Goal: Task Accomplishment & Management: Use online tool/utility

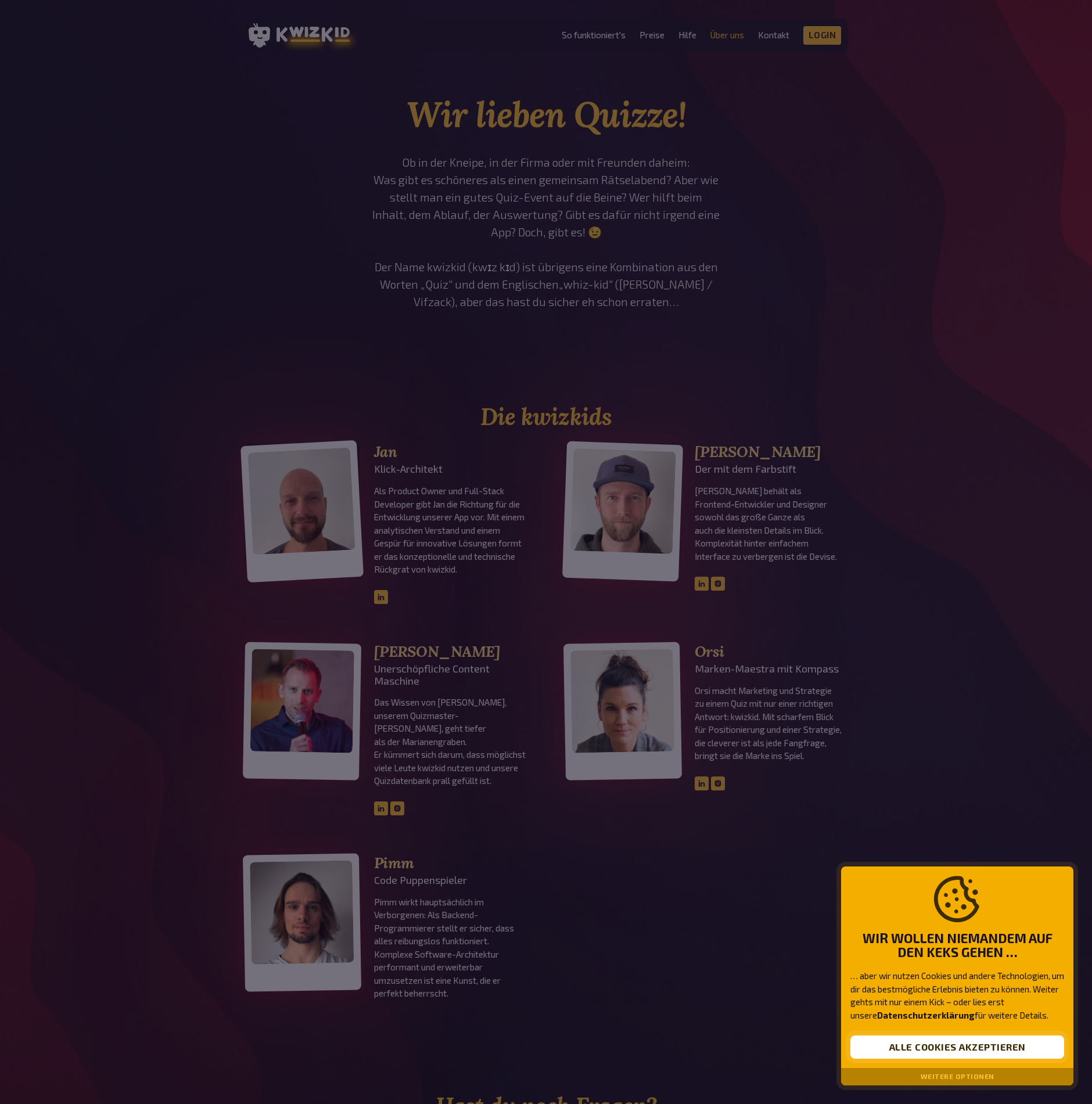
click at [917, 1049] on button "Alle Cookies akzeptieren" at bounding box center [956, 1047] width 214 height 23
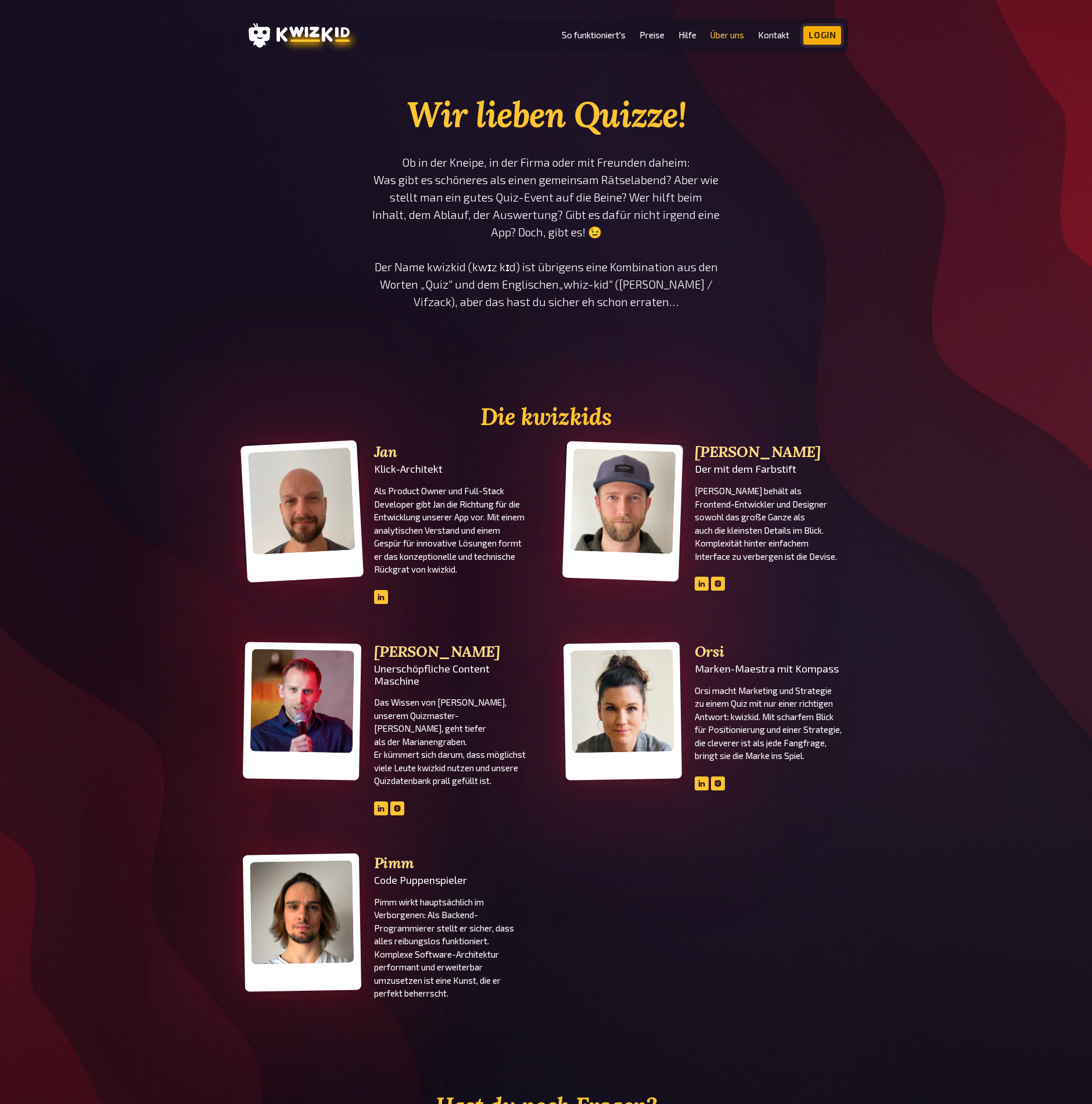
click at [823, 38] on link "Login" at bounding box center [821, 35] width 38 height 19
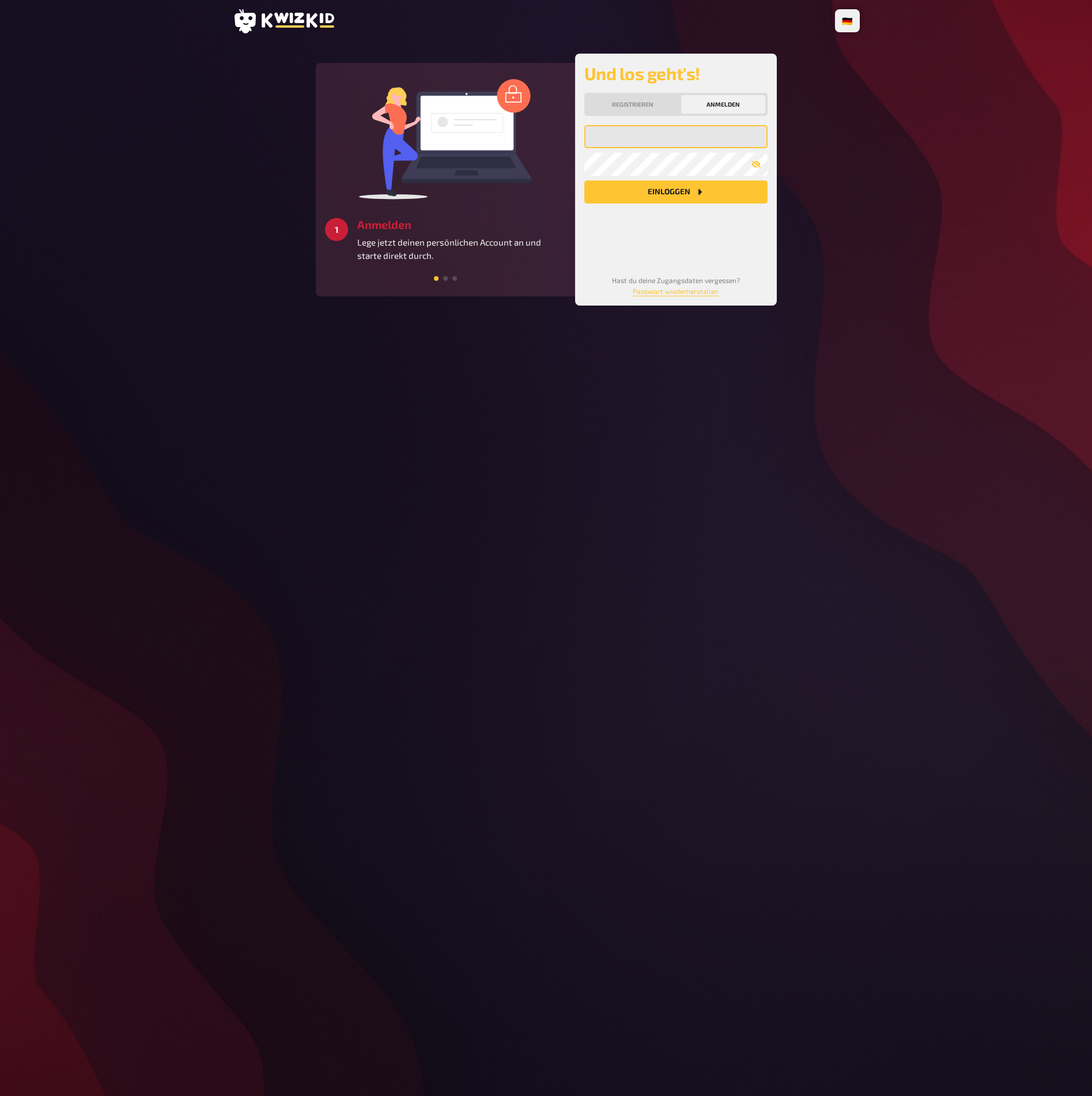
click at [657, 136] on input "email" at bounding box center [676, 137] width 183 height 23
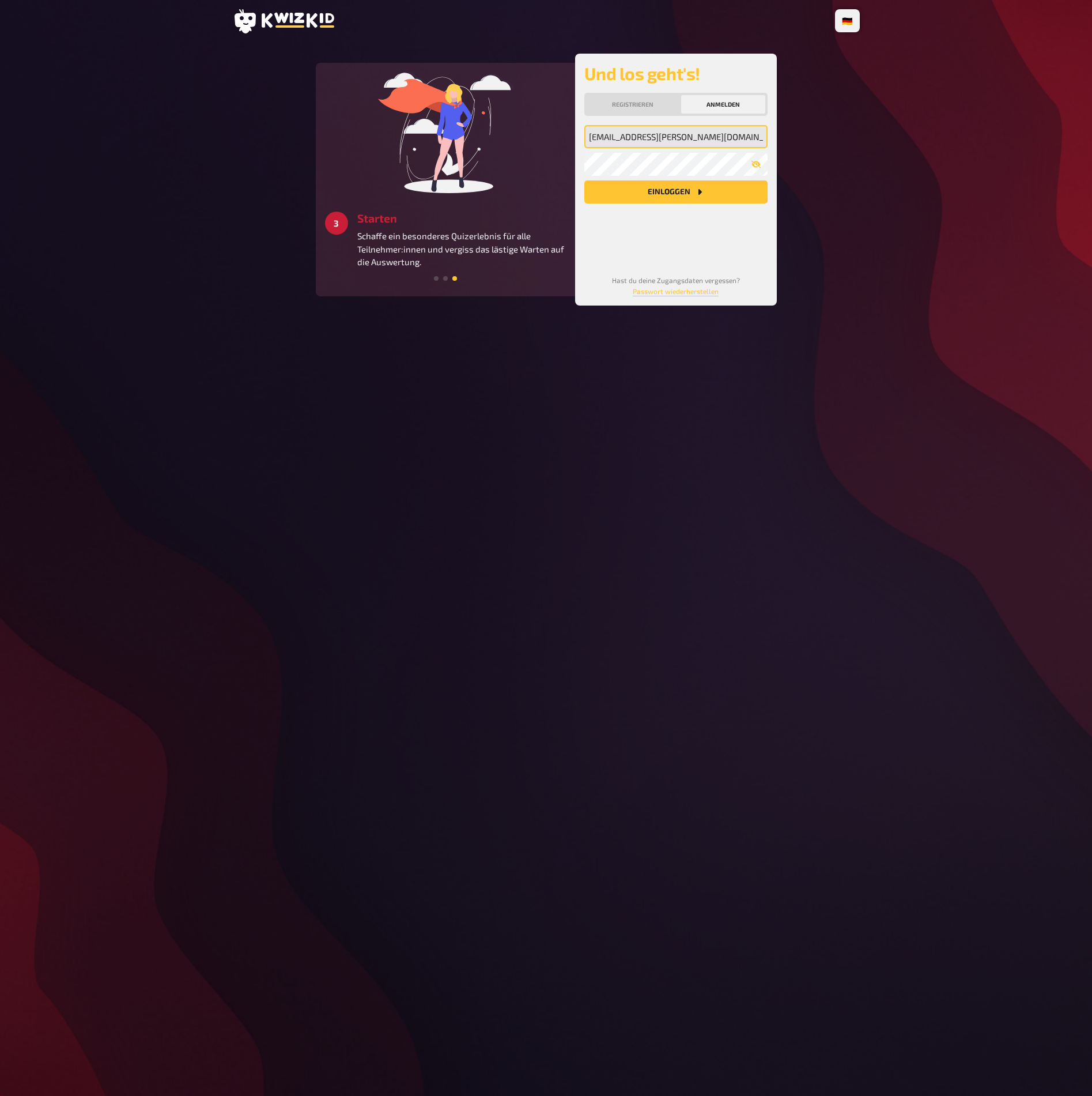
type input "edda.matuszak@80s80s.de"
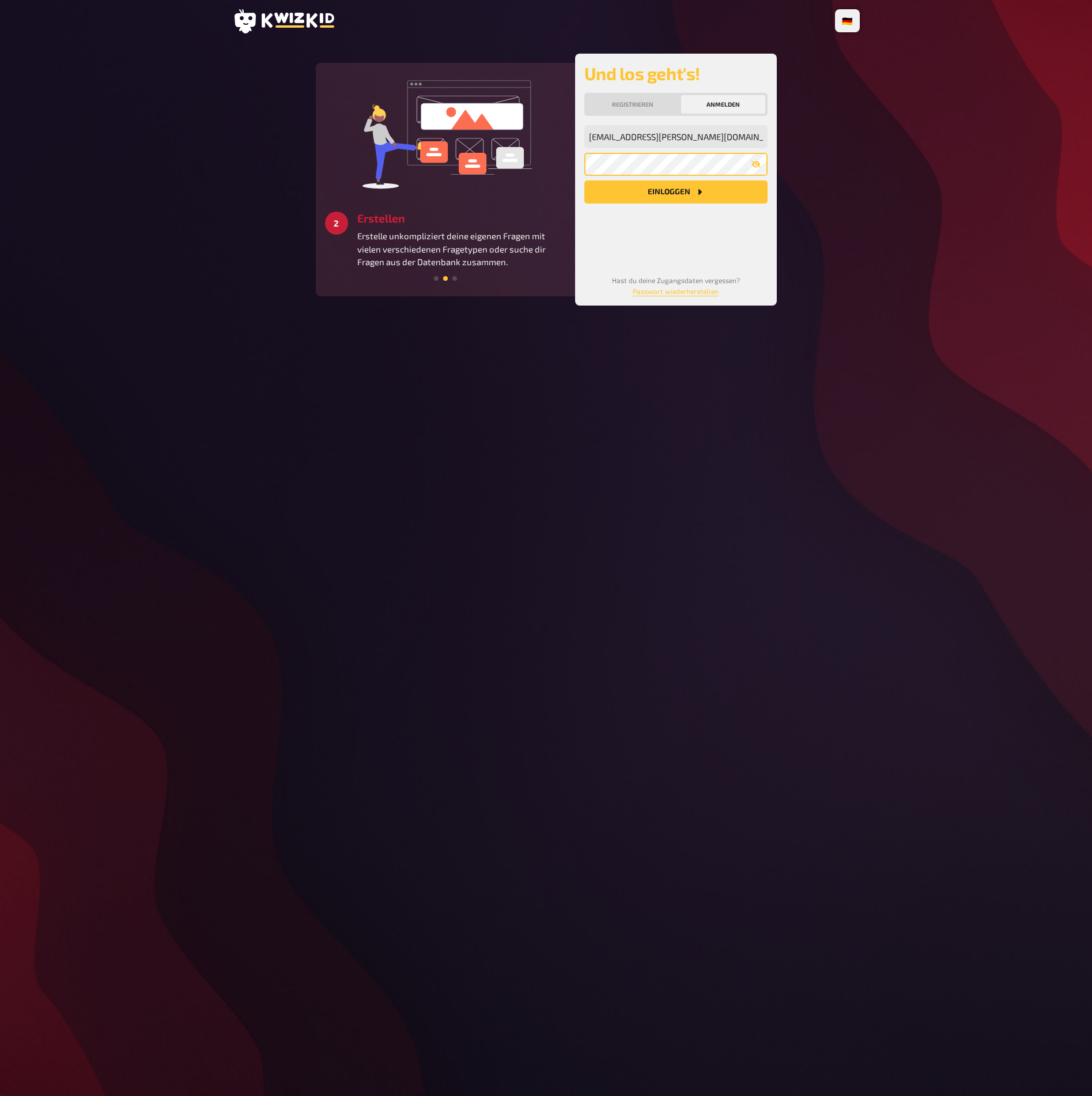
click at [585, 180] on button "Einloggen" at bounding box center [676, 192] width 183 height 23
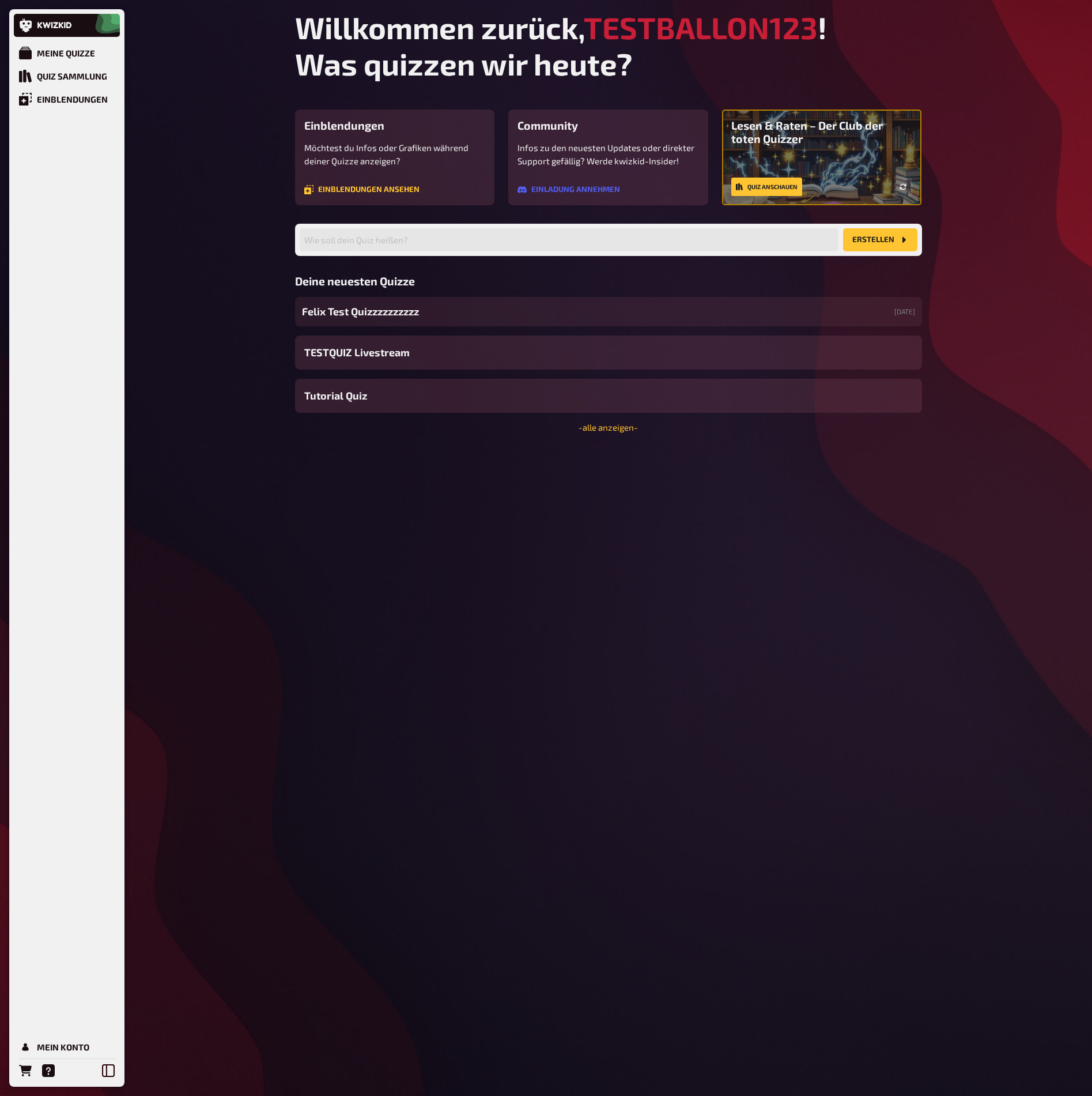
click at [474, 313] on div "Felix Test Quizzzzzzzzzz 17.09.2025" at bounding box center [608, 311] width 627 height 29
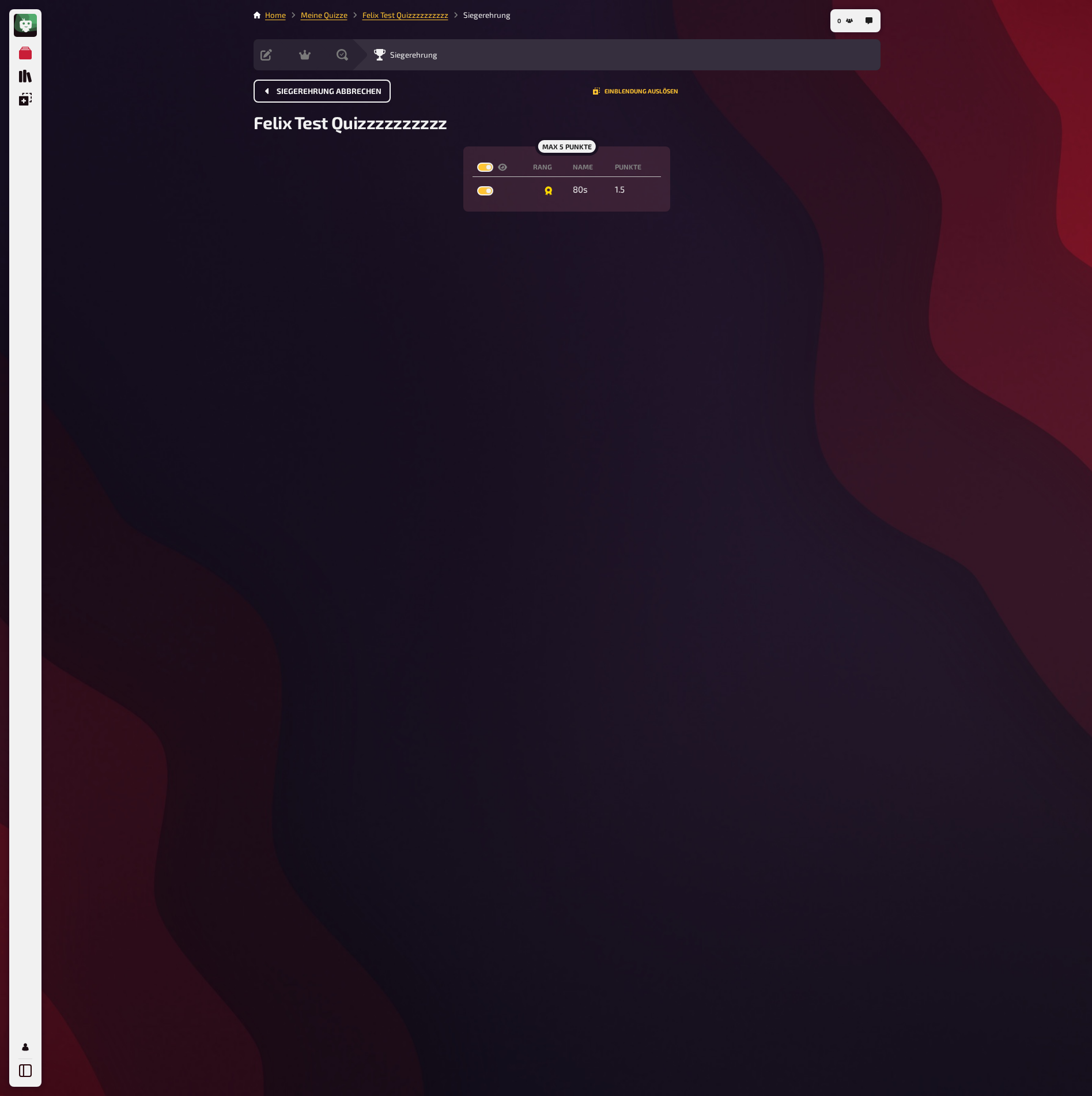
click at [276, 93] on span "Siegerehrung abbrechen" at bounding box center [329, 91] width 105 height 8
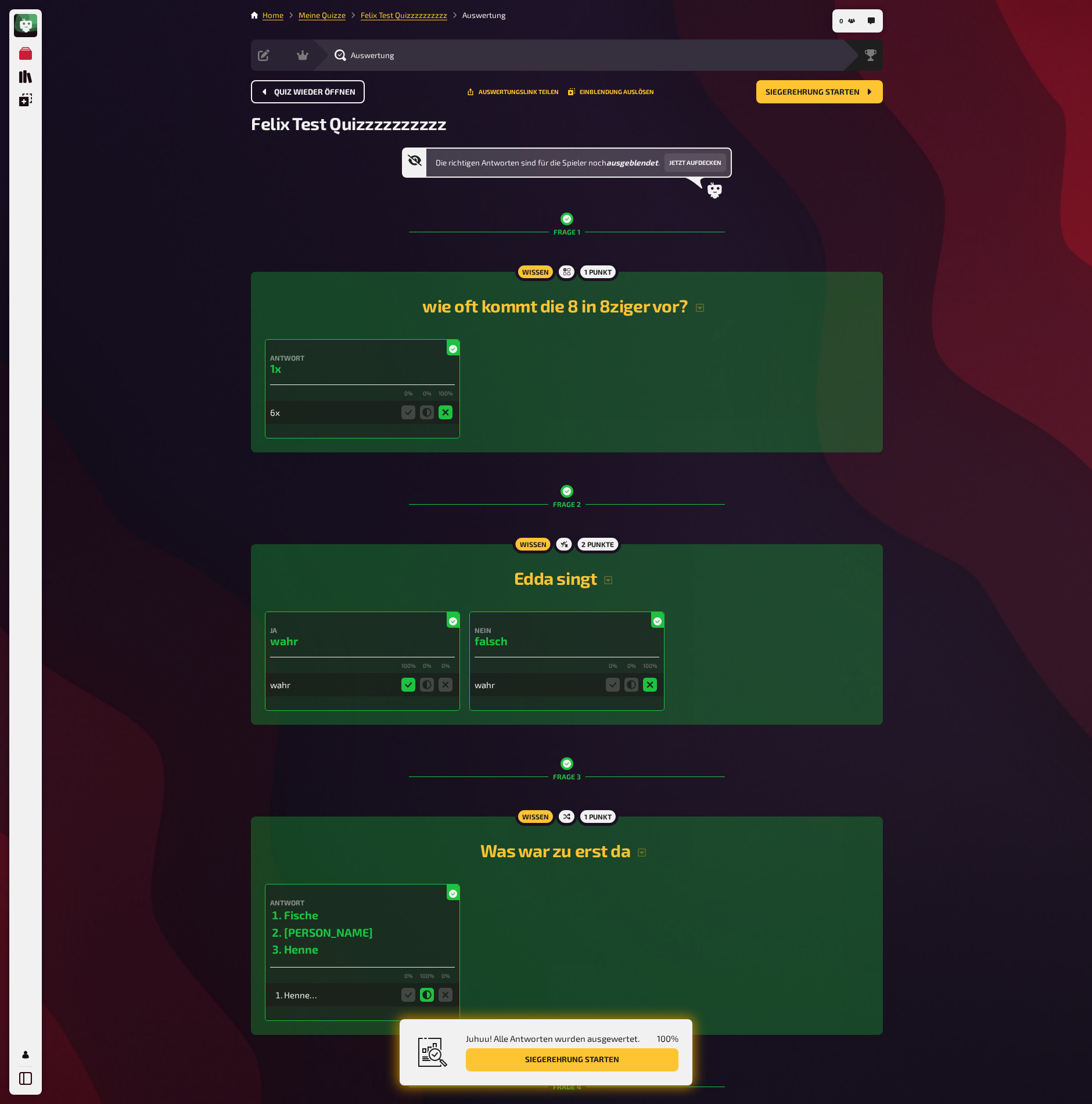
click at [347, 928] on li "[PERSON_NAME]" at bounding box center [369, 932] width 171 height 17
click at [595, 546] on div "2 Punkte" at bounding box center [598, 543] width 47 height 19
click at [325, 13] on link "Meine Quizze" at bounding box center [322, 16] width 47 height 10
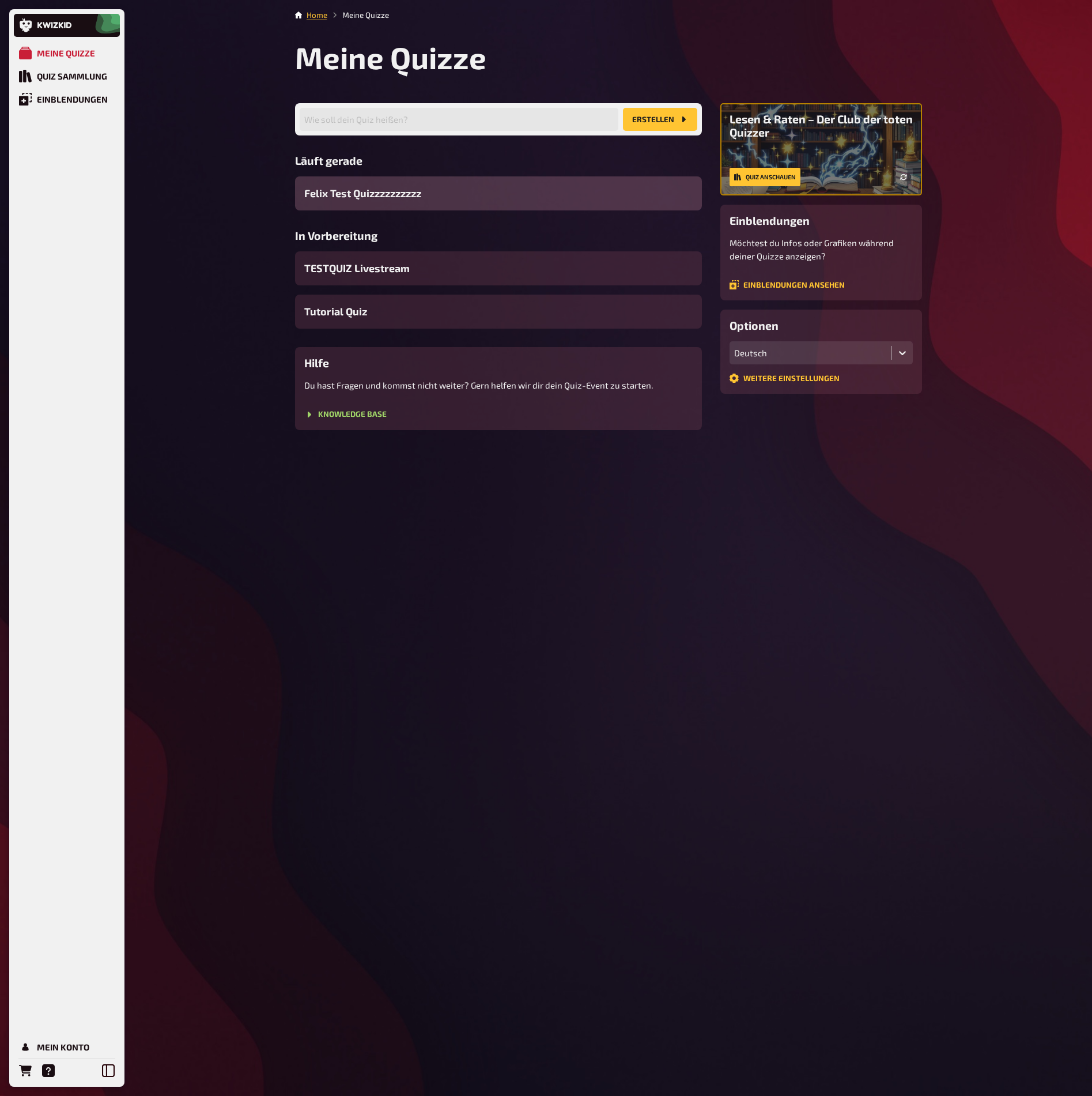
click at [906, 347] on icon at bounding box center [903, 353] width 12 height 12
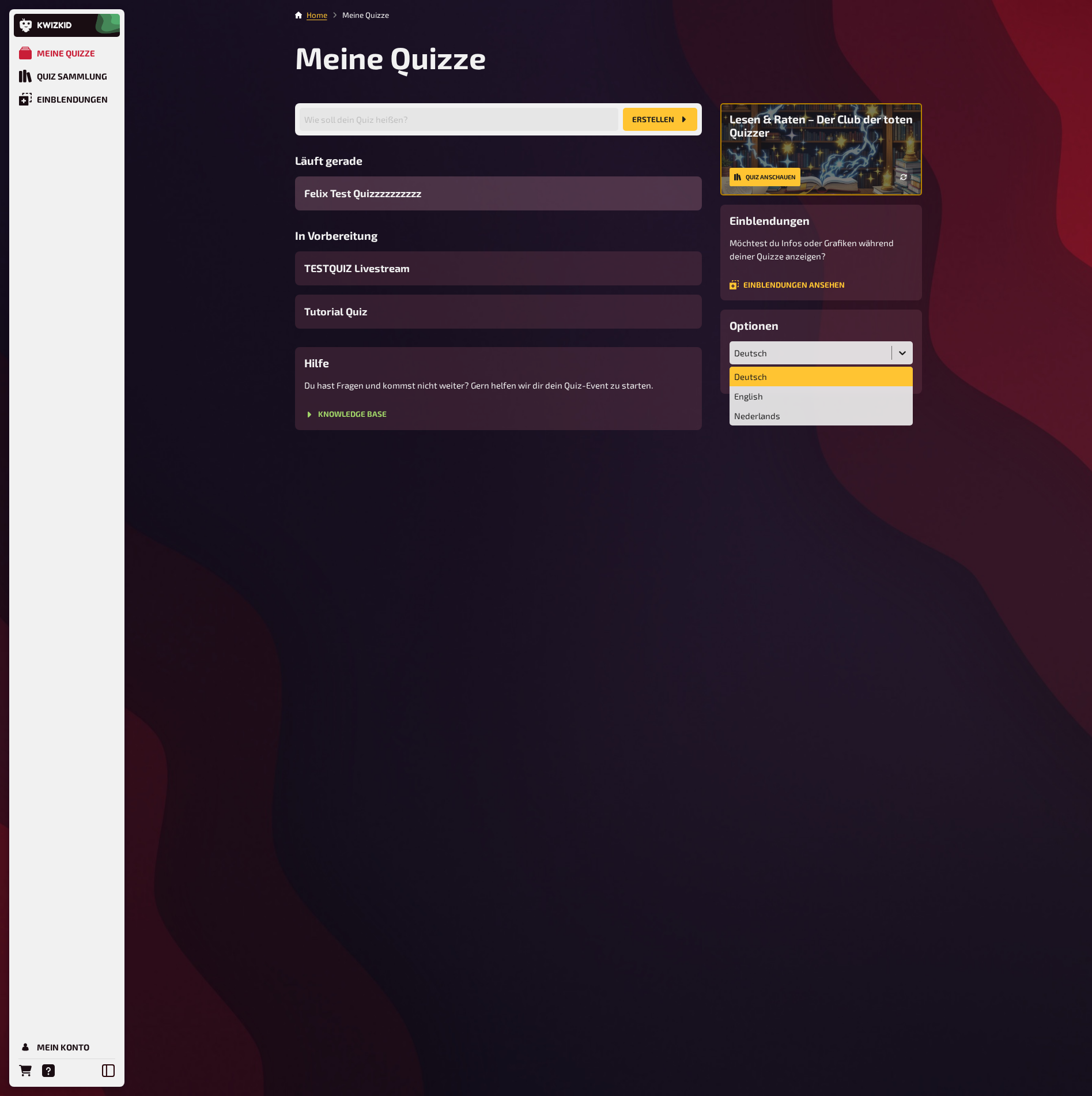
click at [902, 351] on icon at bounding box center [903, 353] width 12 height 12
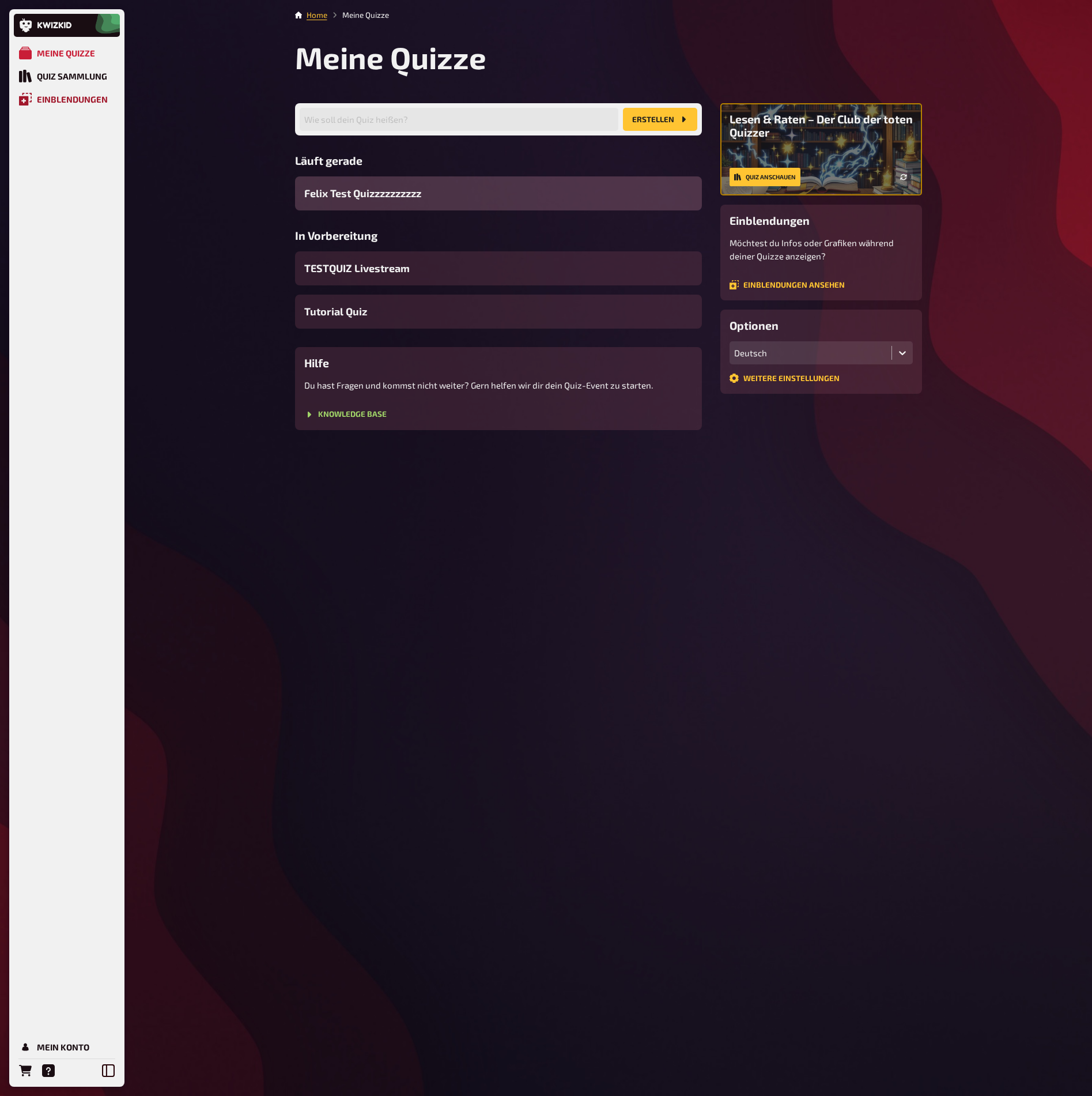
click at [92, 97] on div "Einblendungen" at bounding box center [72, 99] width 71 height 11
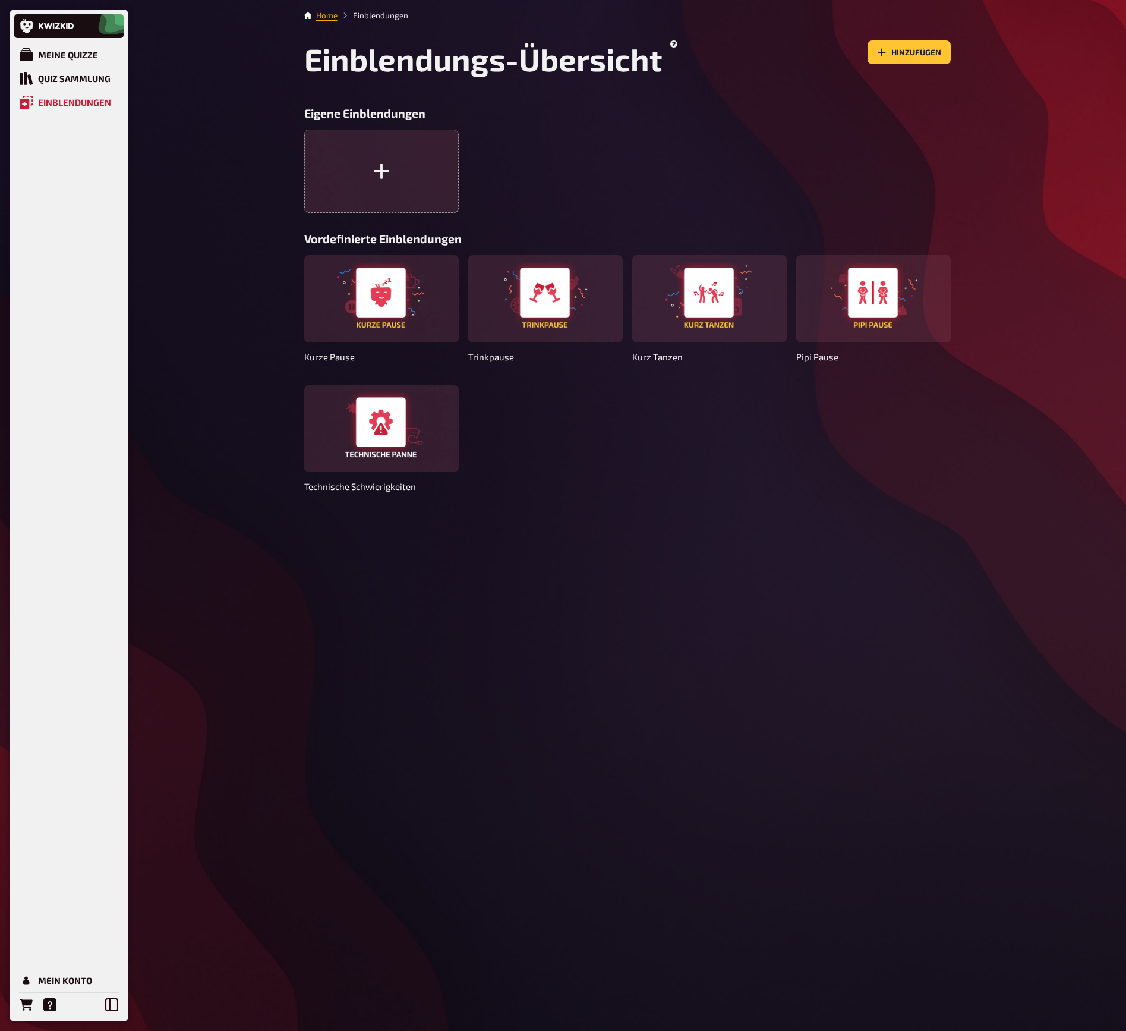
click at [325, 14] on link "Home" at bounding box center [326, 16] width 21 height 10
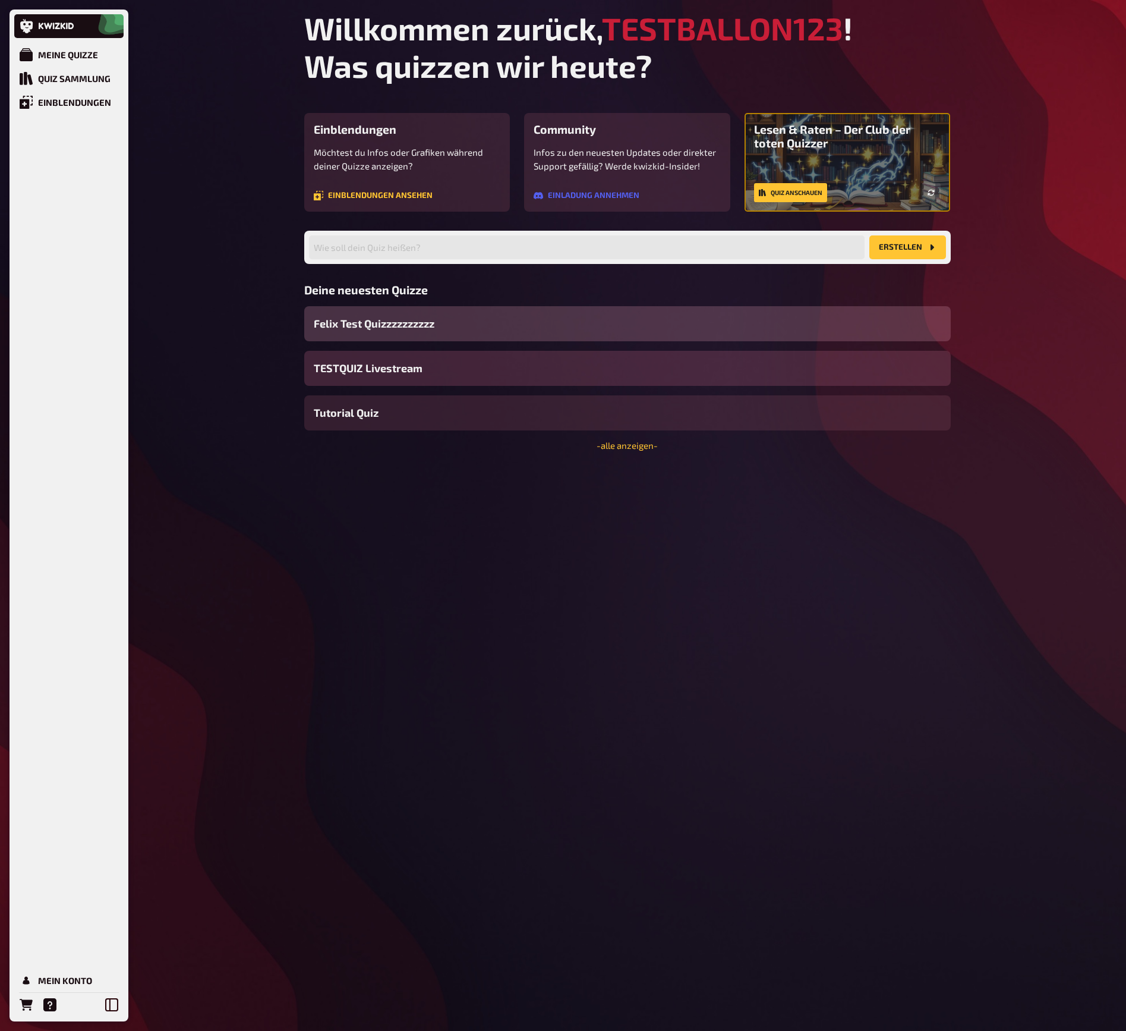
click at [444, 370] on div "TESTQUIZ Livestream" at bounding box center [627, 368] width 647 height 35
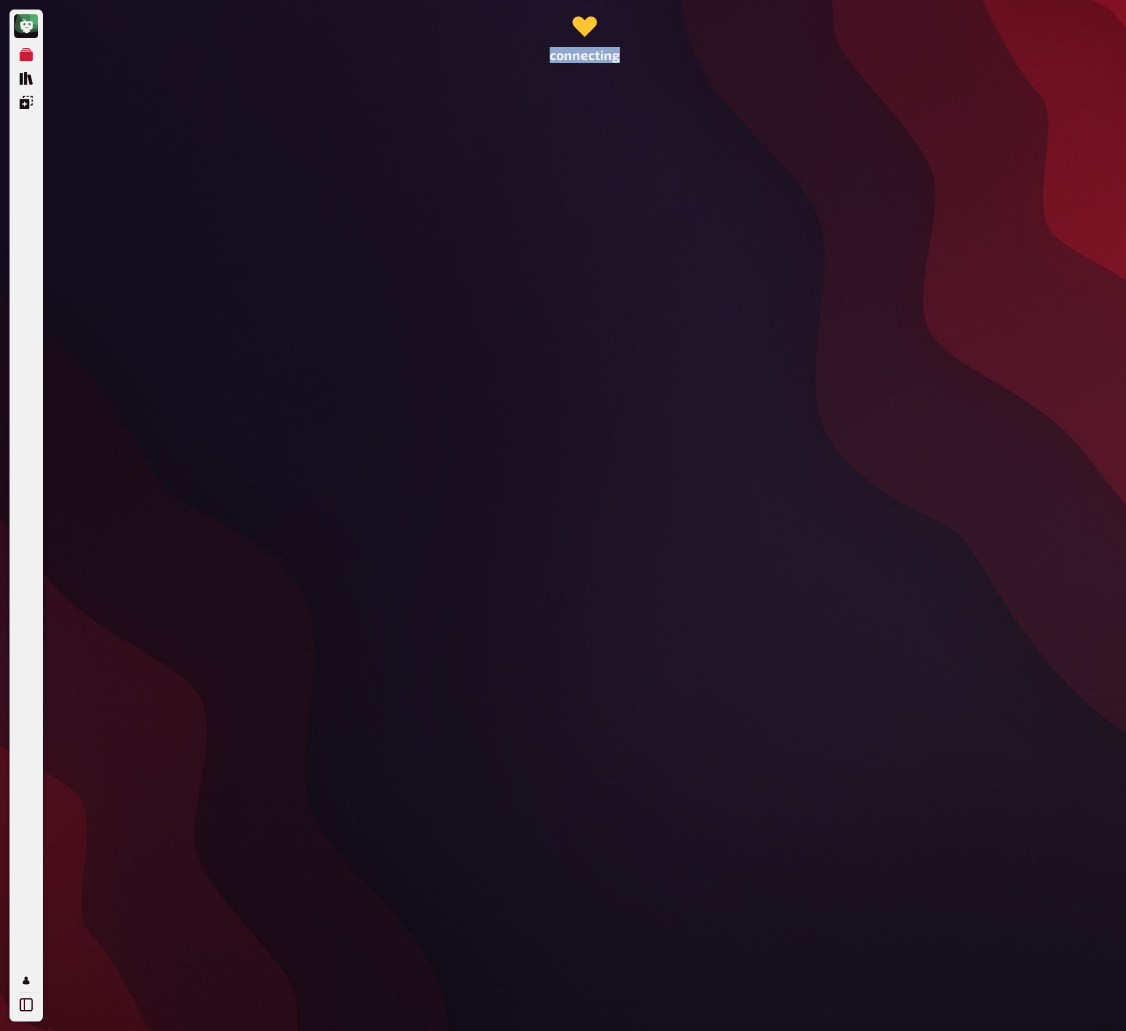
click at [444, 370] on div "connecting" at bounding box center [585, 515] width 666 height 1031
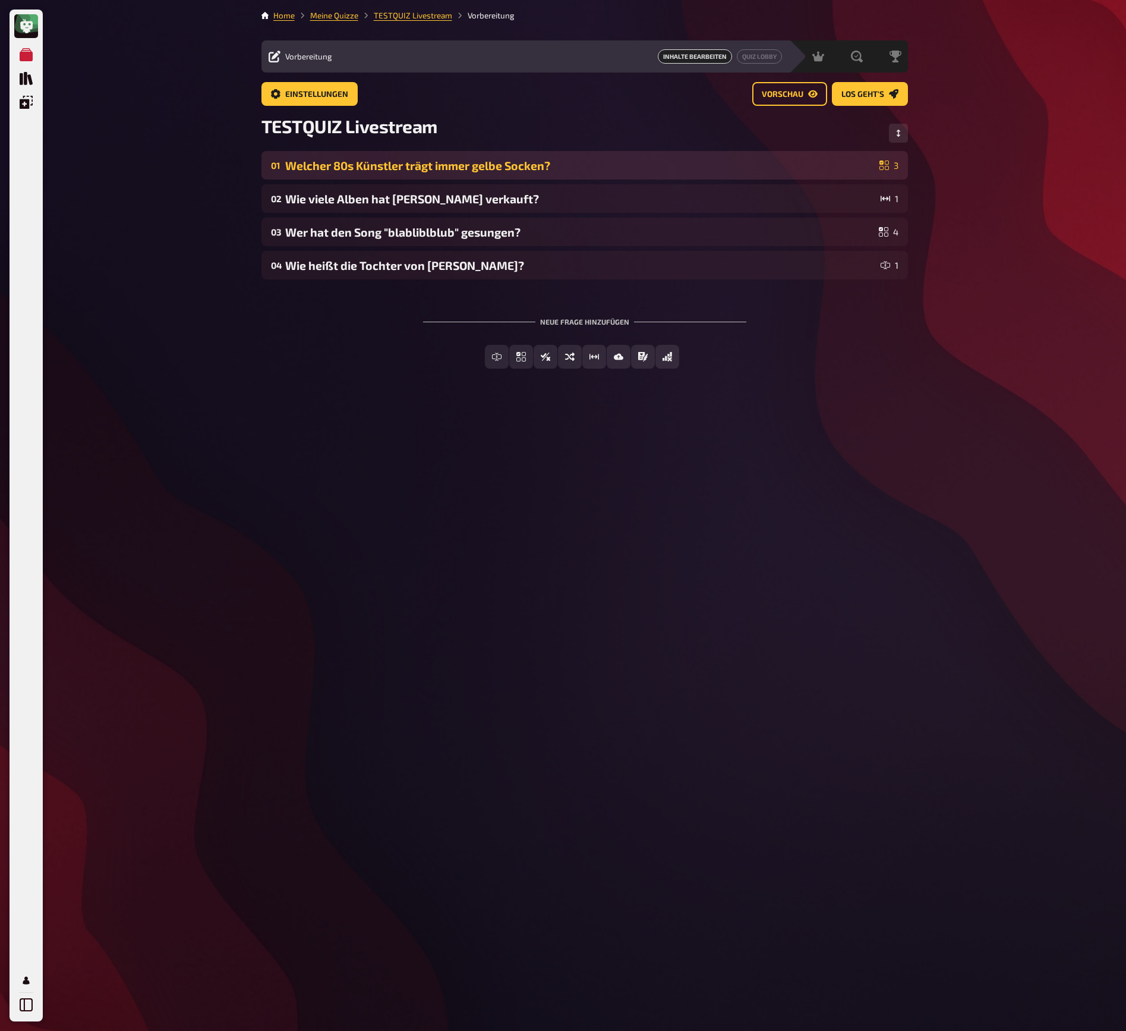
click at [398, 166] on div "Welcher 80s Künstler trägt immer gelbe Socken?" at bounding box center [580, 166] width 590 height 14
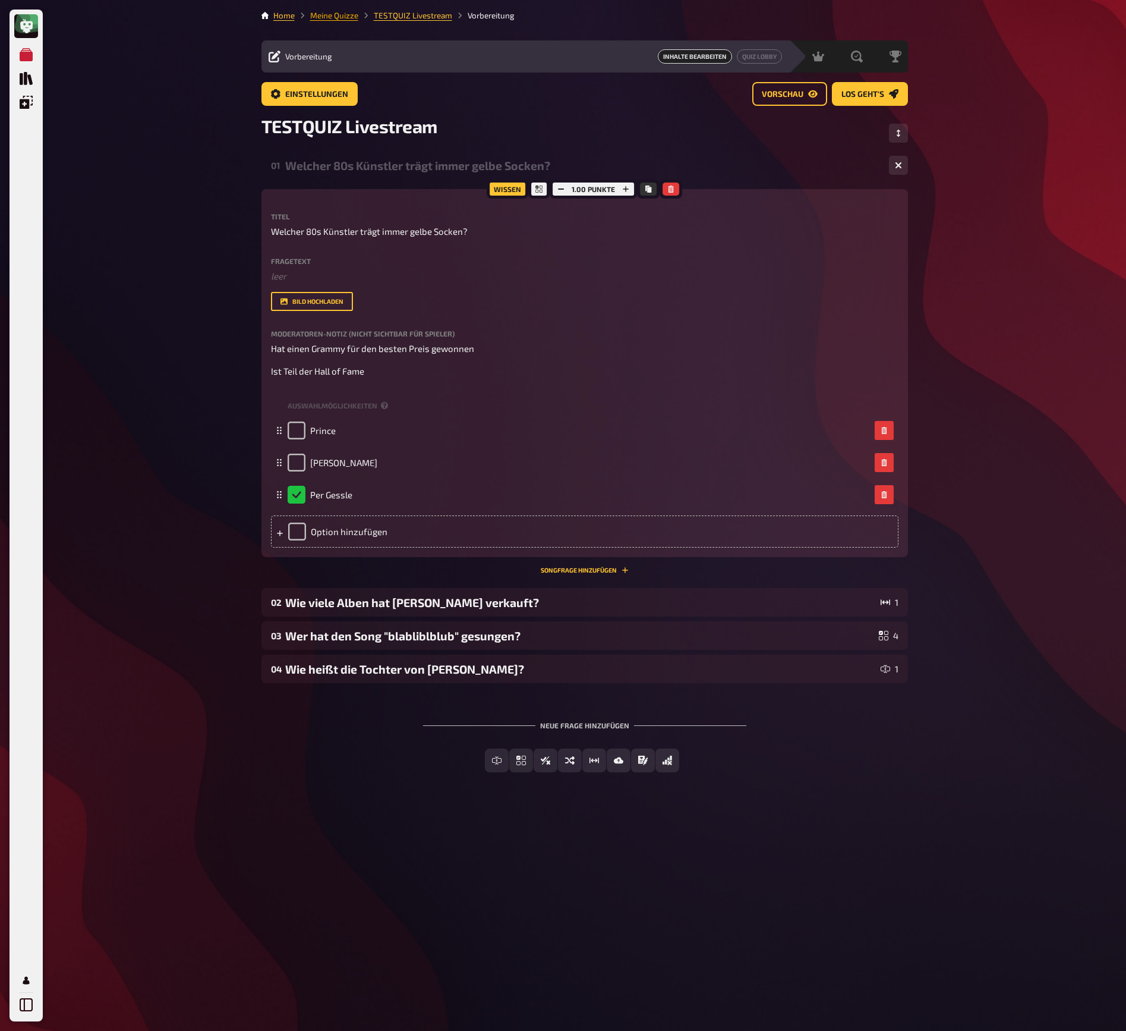
click at [336, 18] on link "Meine Quizze" at bounding box center [334, 16] width 48 height 10
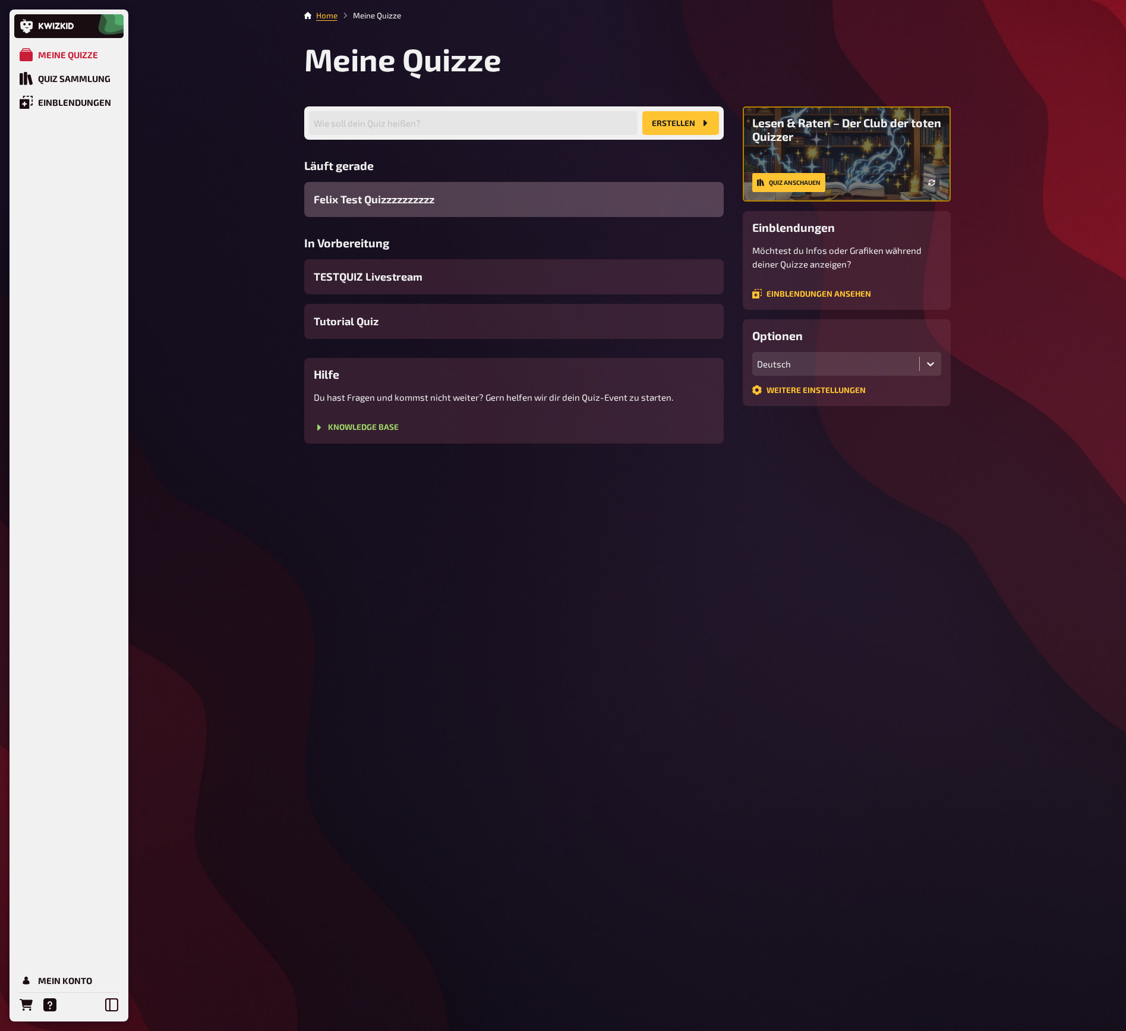
click at [377, 199] on span "Felix Test Quizzzzzzzzzz" at bounding box center [374, 199] width 121 height 16
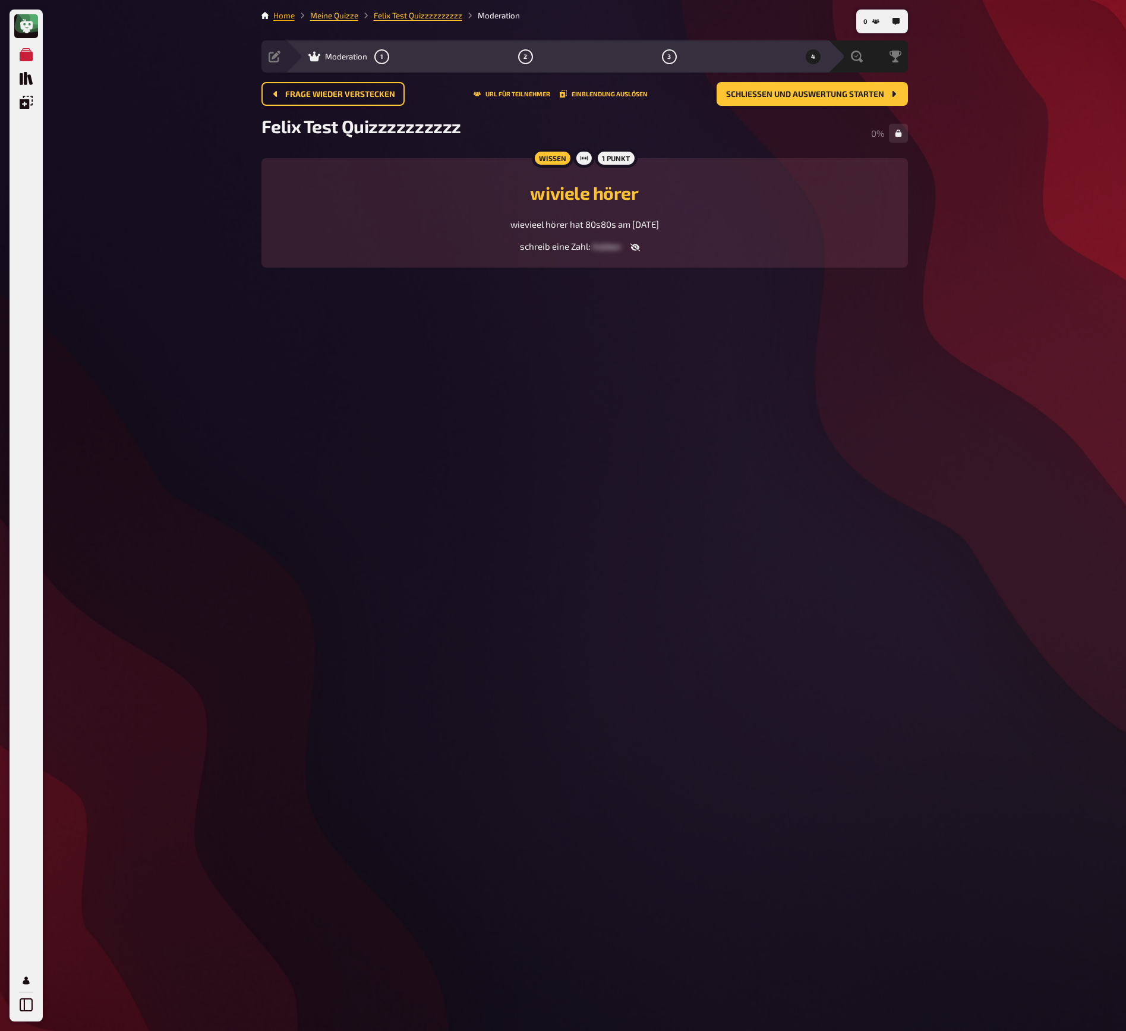
click at [286, 16] on link "Home" at bounding box center [283, 16] width 21 height 10
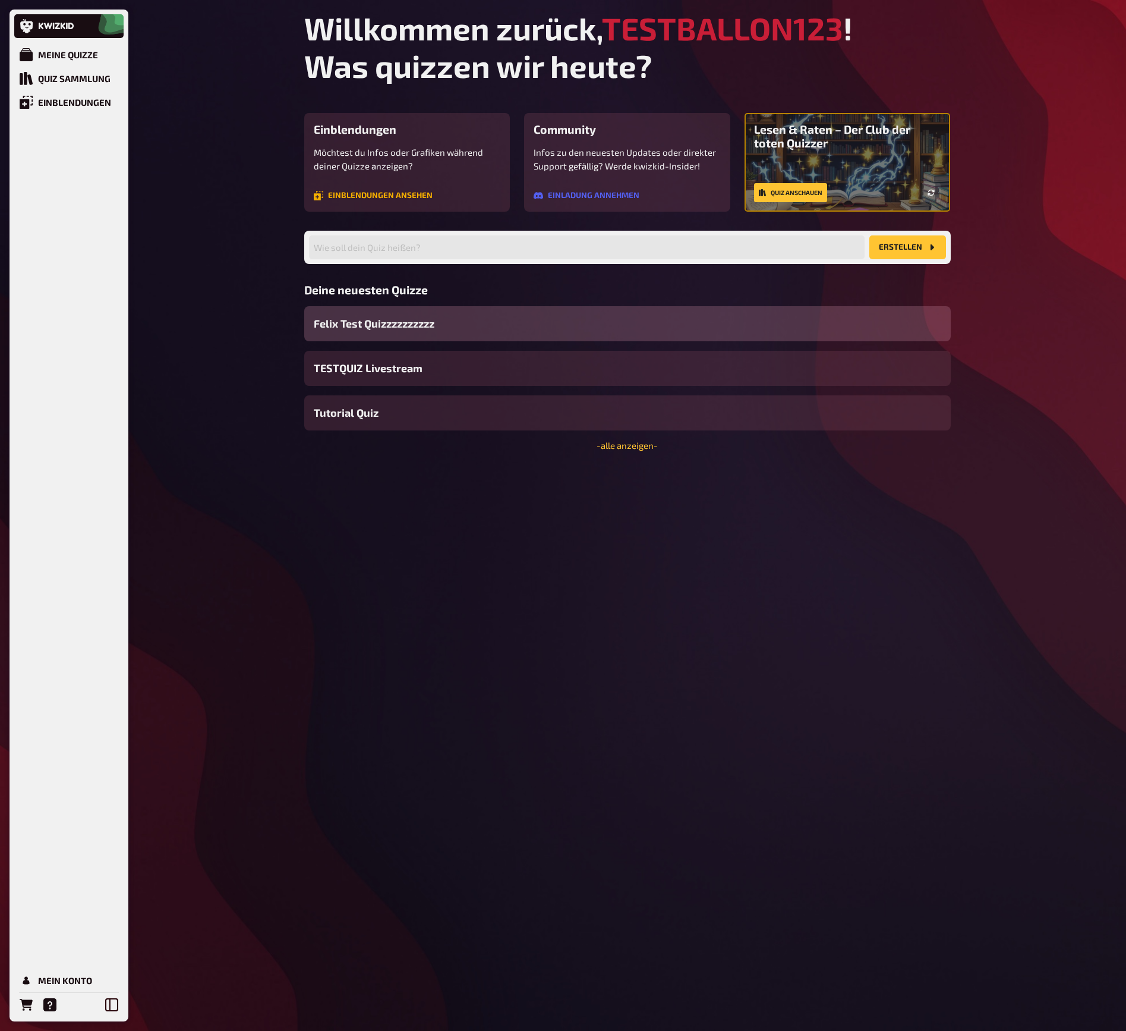
click at [371, 194] on link "Einblendungen ansehen" at bounding box center [373, 196] width 119 height 10
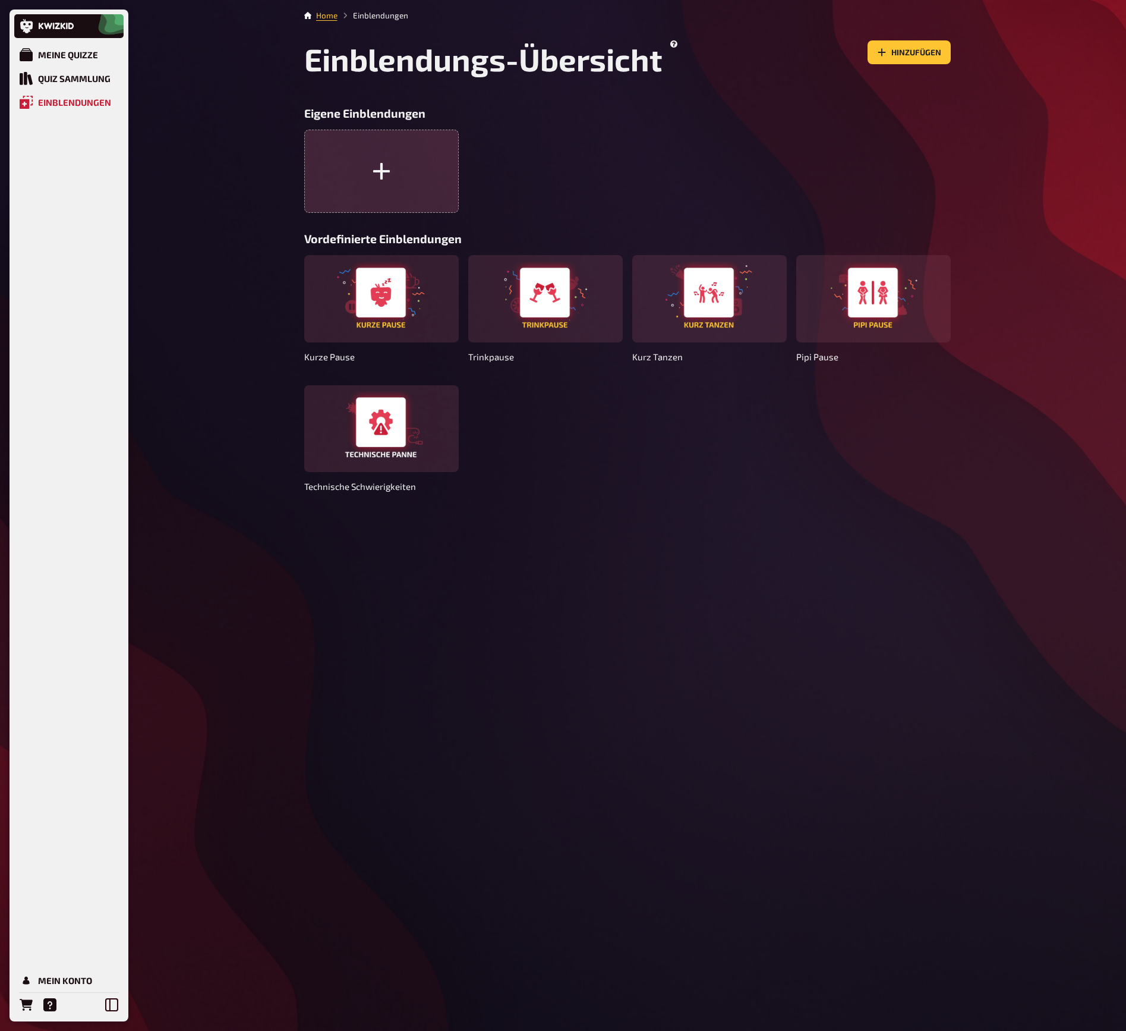
click at [380, 171] on icon "button" at bounding box center [381, 171] width 17 height 17
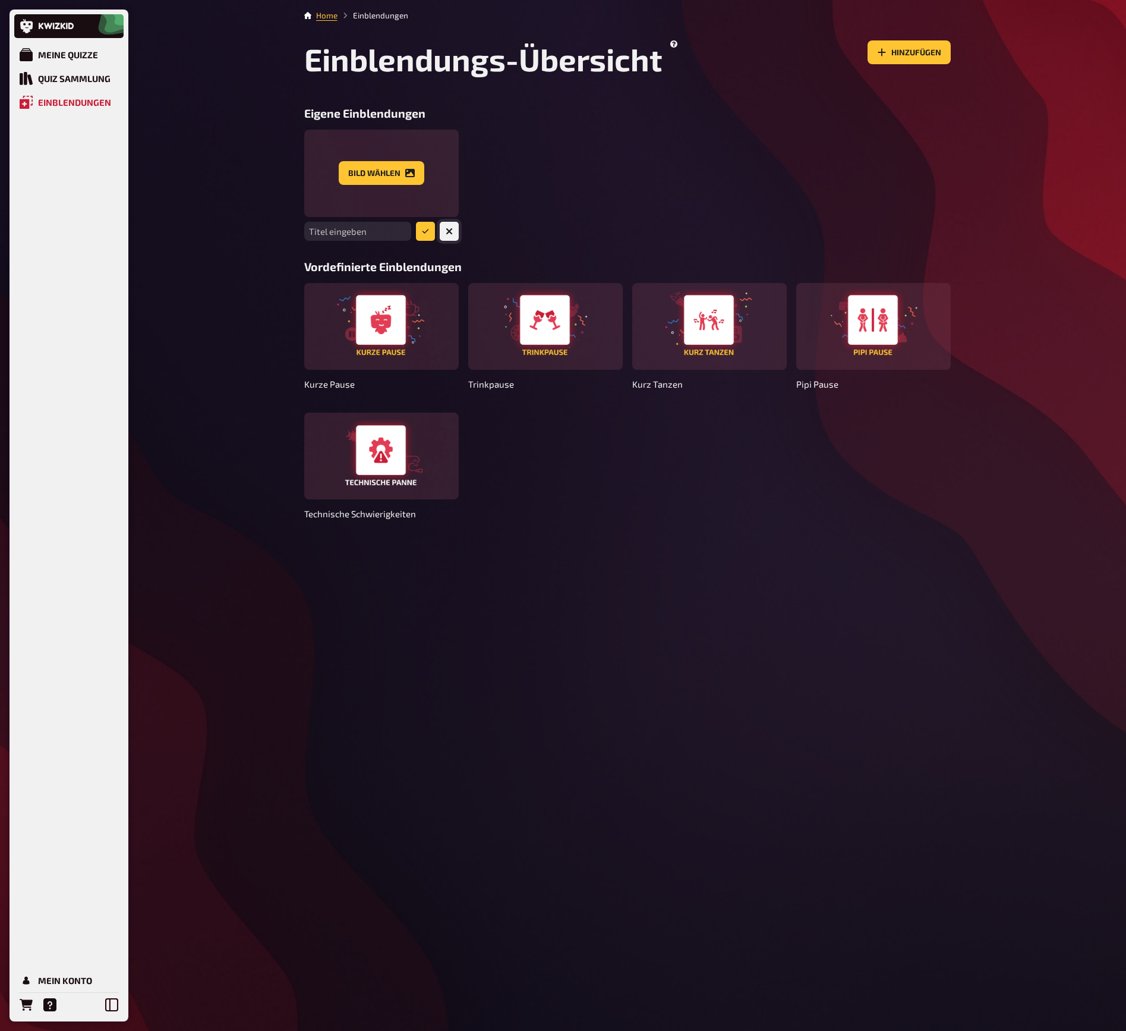
click at [445, 235] on button "button" at bounding box center [449, 231] width 19 height 19
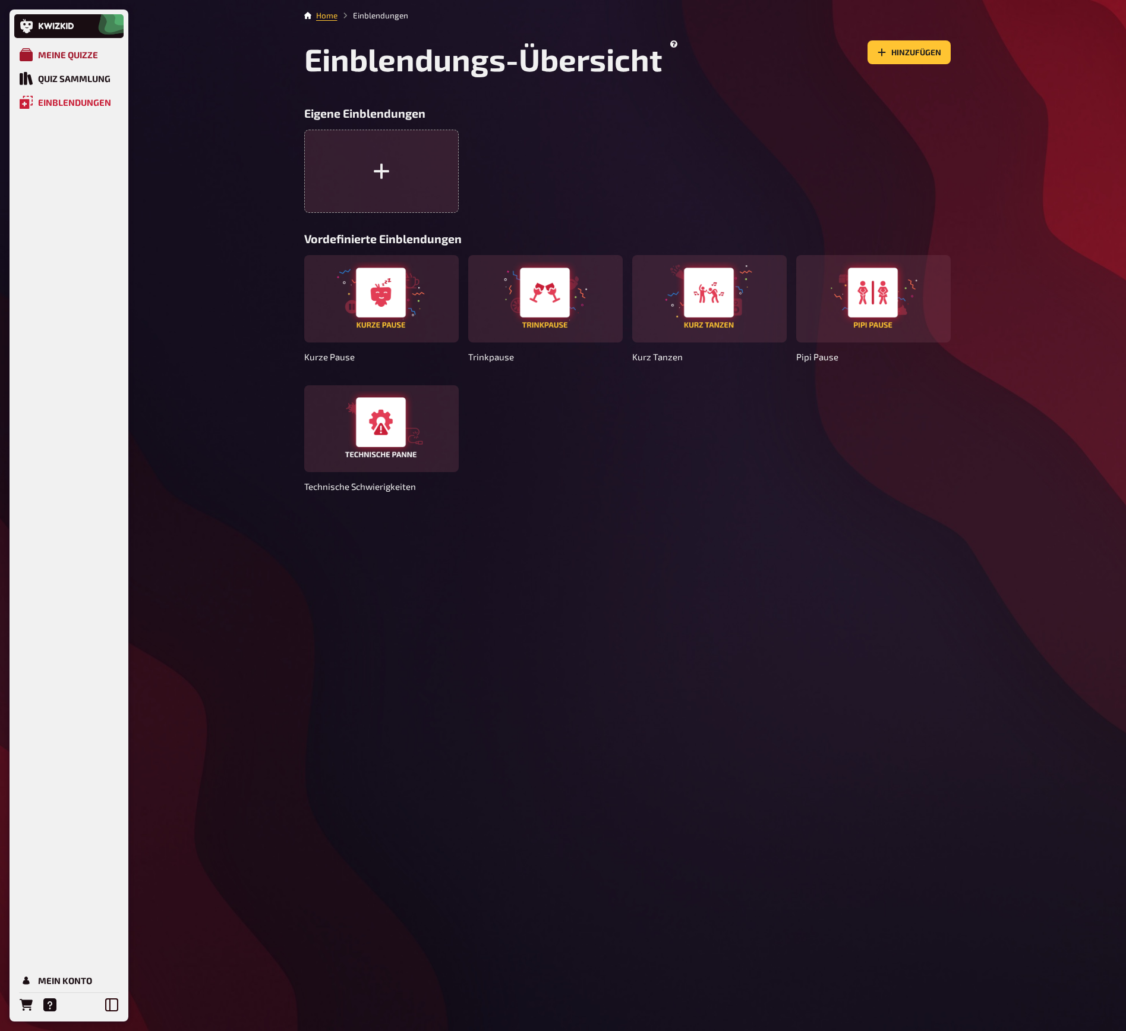
click at [70, 56] on div "Meine Quizze" at bounding box center [68, 54] width 60 height 11
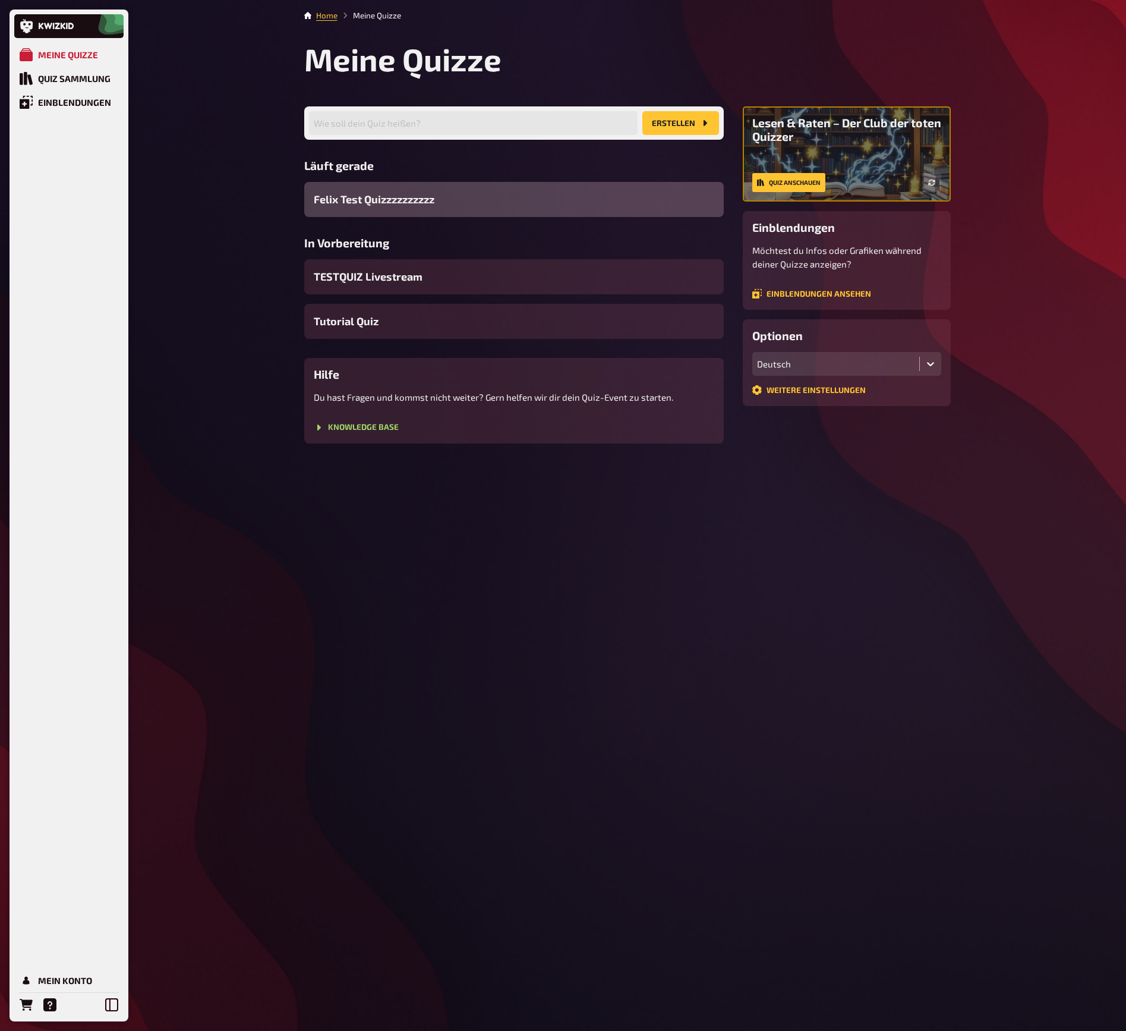
click at [457, 202] on div "Felix Test Quizzzzzzzzzz" at bounding box center [514, 199] width 420 height 35
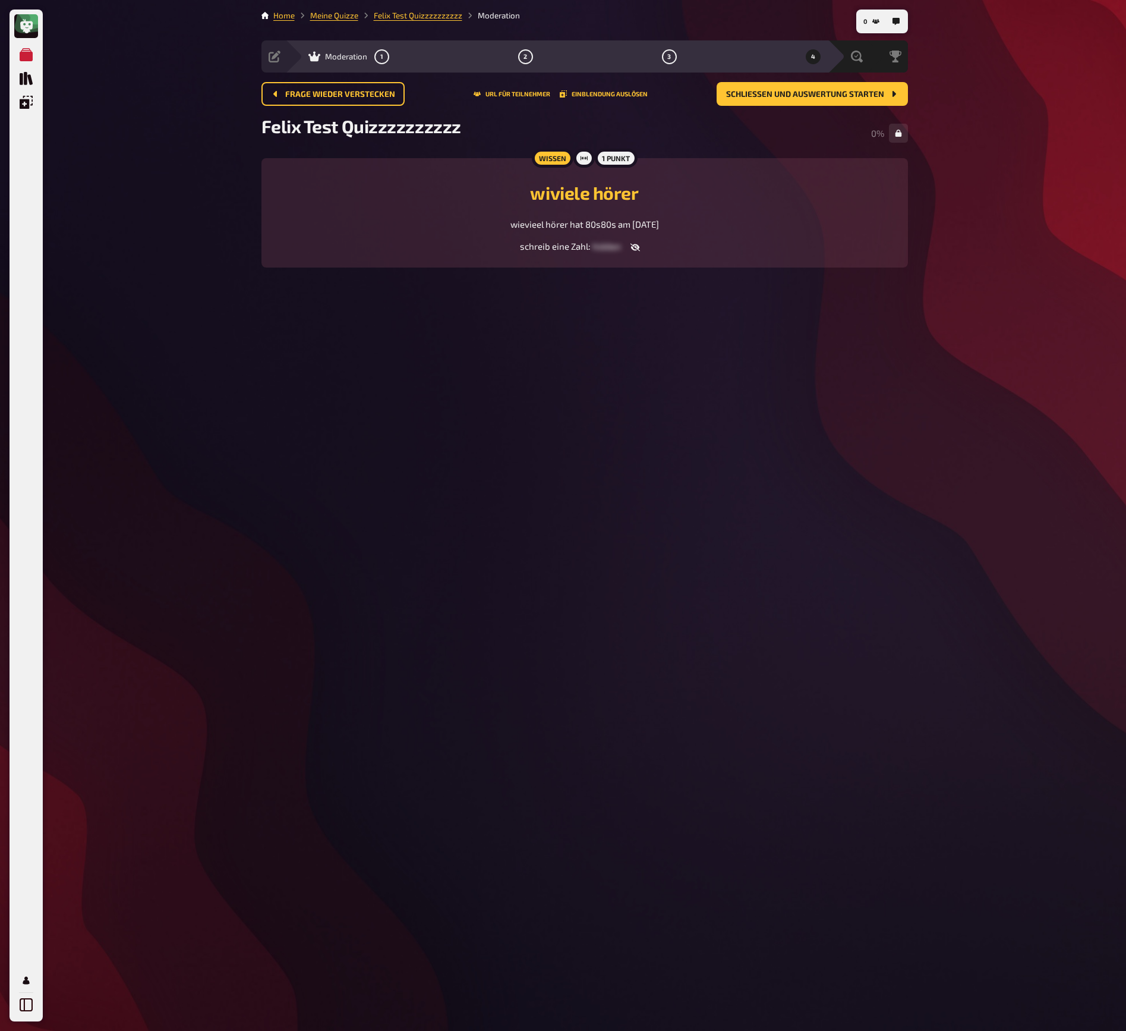
drag, startPoint x: 718, startPoint y: 204, endPoint x: 668, endPoint y: 185, distance: 53.6
click at [668, 185] on h2 "wiviele hörer" at bounding box center [585, 192] width 618 height 21
click at [479, 174] on div "wiviele hörer wievieel hörer hat 80s80s am Samstag" at bounding box center [585, 201] width 618 height 59
click at [473, 202] on h2 "wiviele hörer" at bounding box center [585, 192] width 618 height 21
click at [382, 53] on span "1" at bounding box center [381, 56] width 3 height 7
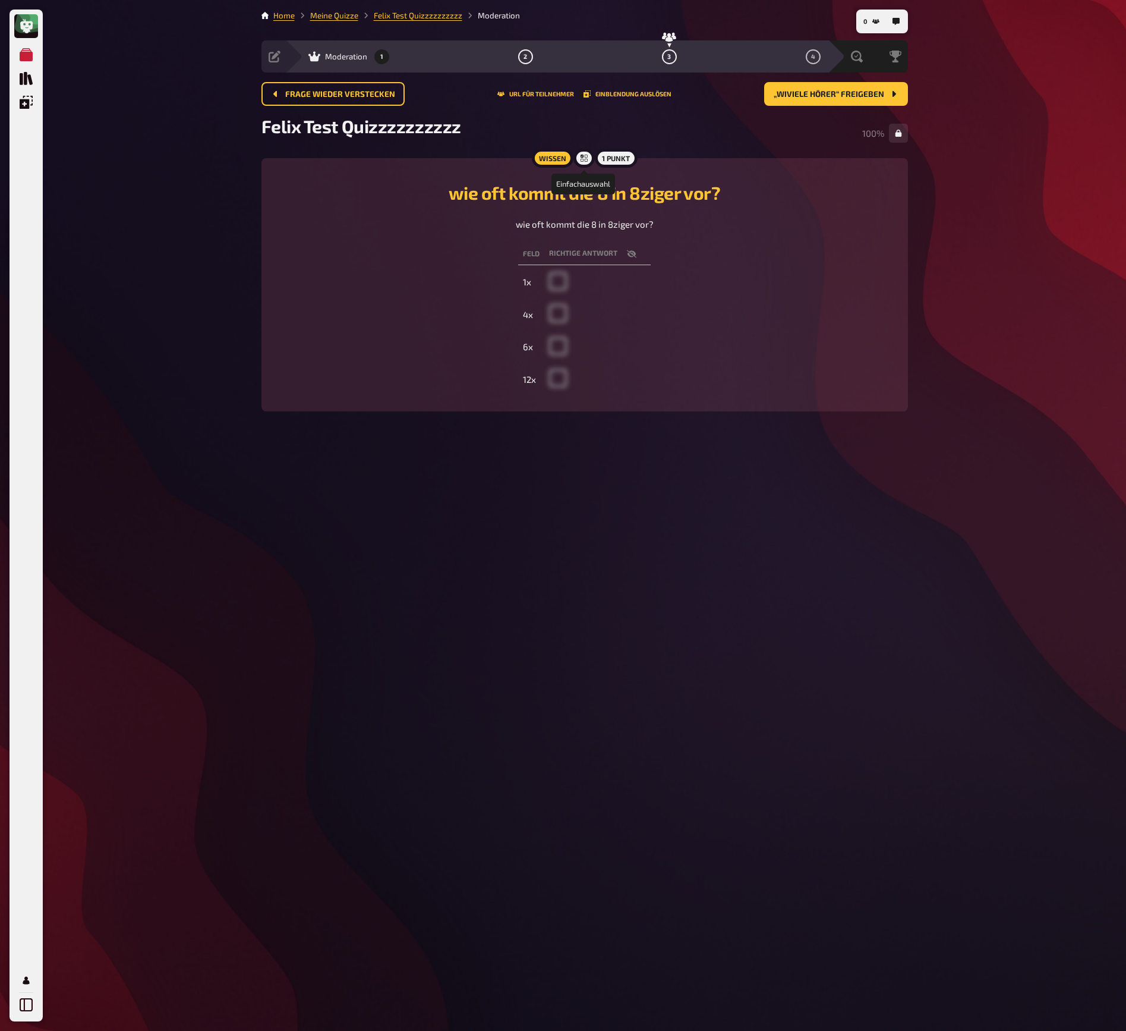
click at [585, 157] on icon at bounding box center [584, 158] width 7 height 7
click at [558, 292] on span at bounding box center [558, 286] width 18 height 11
click at [808, 96] on span "„wiviele hörer“ freigeben" at bounding box center [829, 94] width 111 height 8
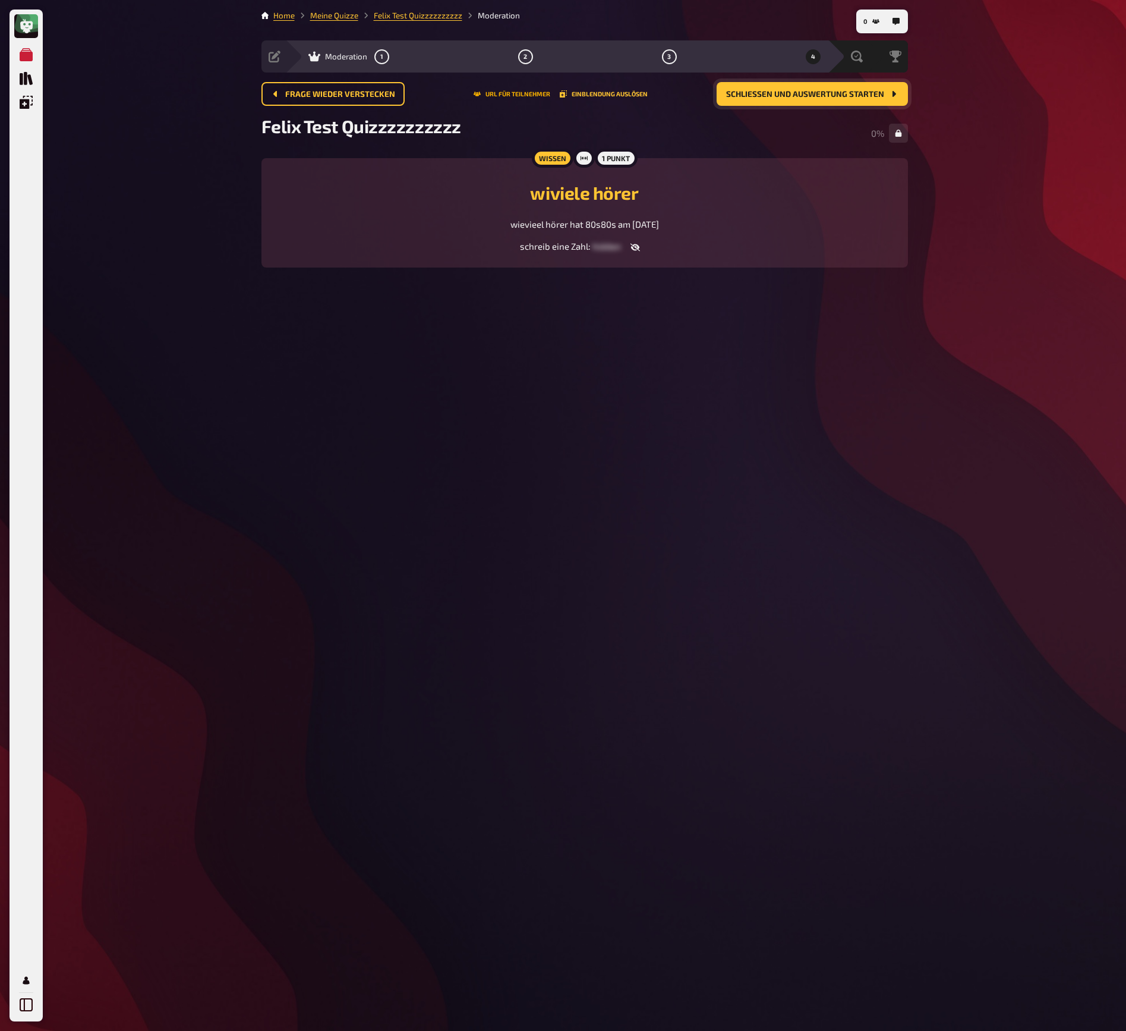
click at [505, 94] on button "URL für Teilnehmer" at bounding box center [512, 93] width 77 height 7
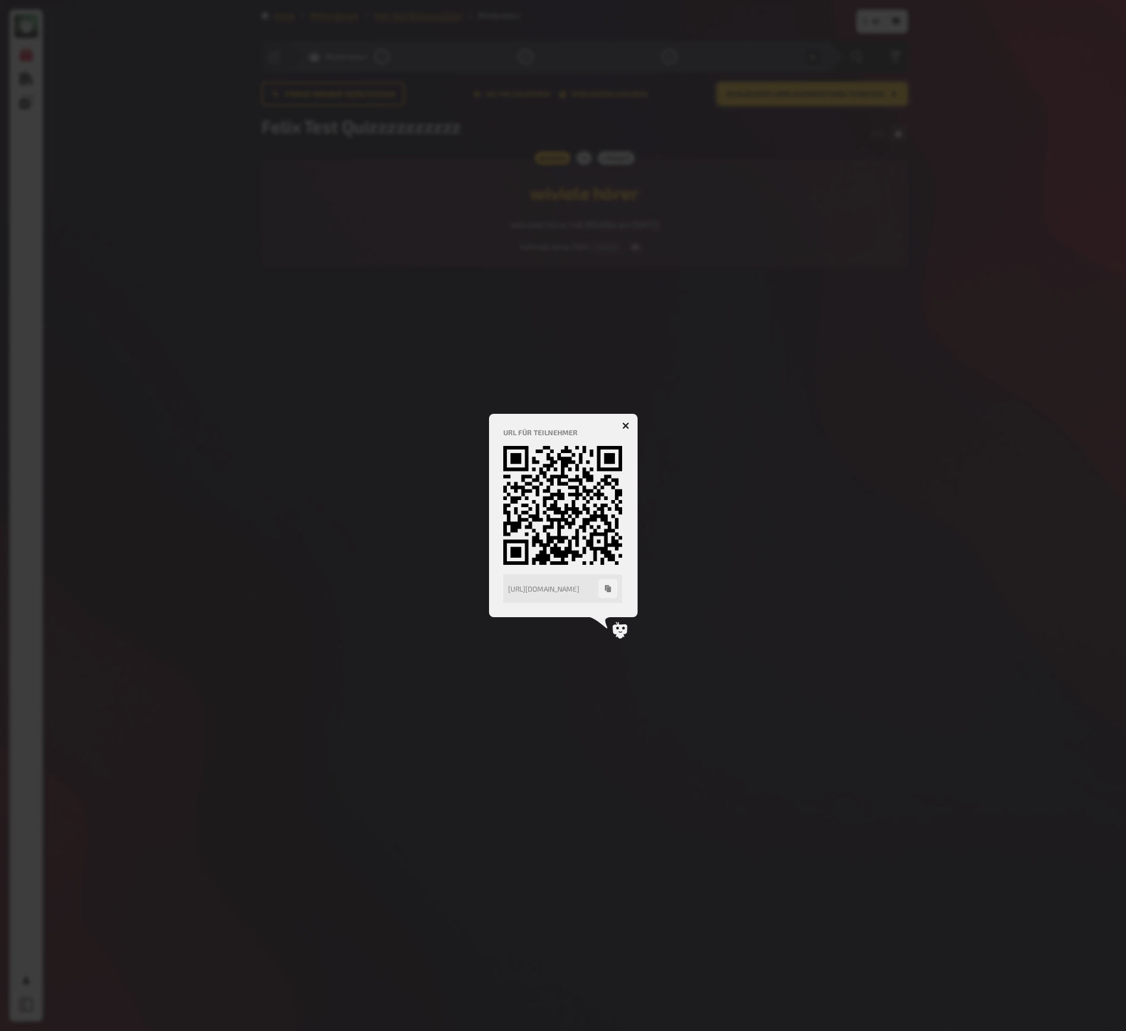
click at [532, 590] on div "https://play.kwizkid.live/play/testballon123/felix-test-quizzzzzzzzzz" at bounding box center [553, 588] width 90 height 8
click at [610, 590] on icon "button" at bounding box center [608, 588] width 6 height 7
click at [626, 425] on icon "button" at bounding box center [625, 425] width 11 height 11
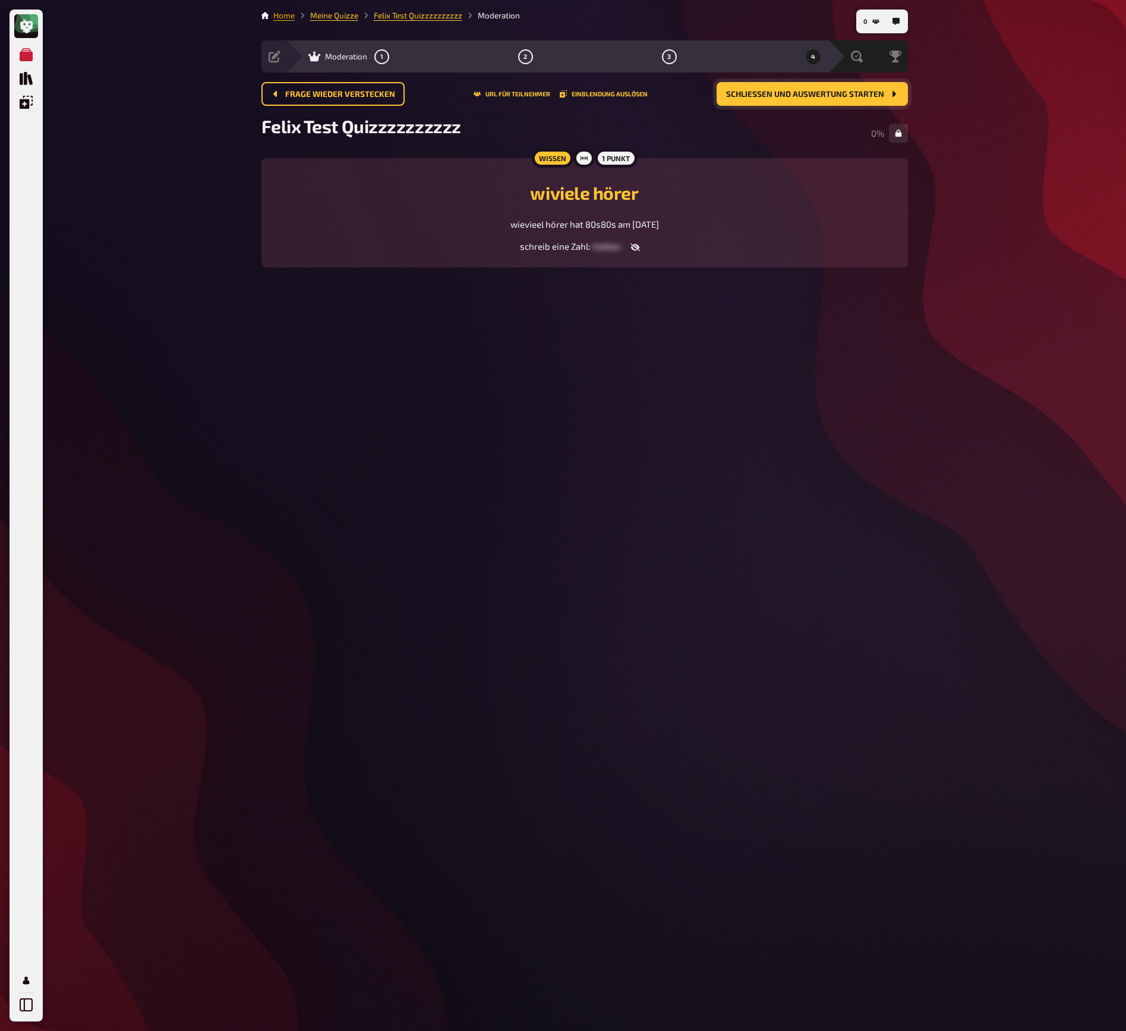
click at [282, 17] on link "Home" at bounding box center [283, 16] width 21 height 10
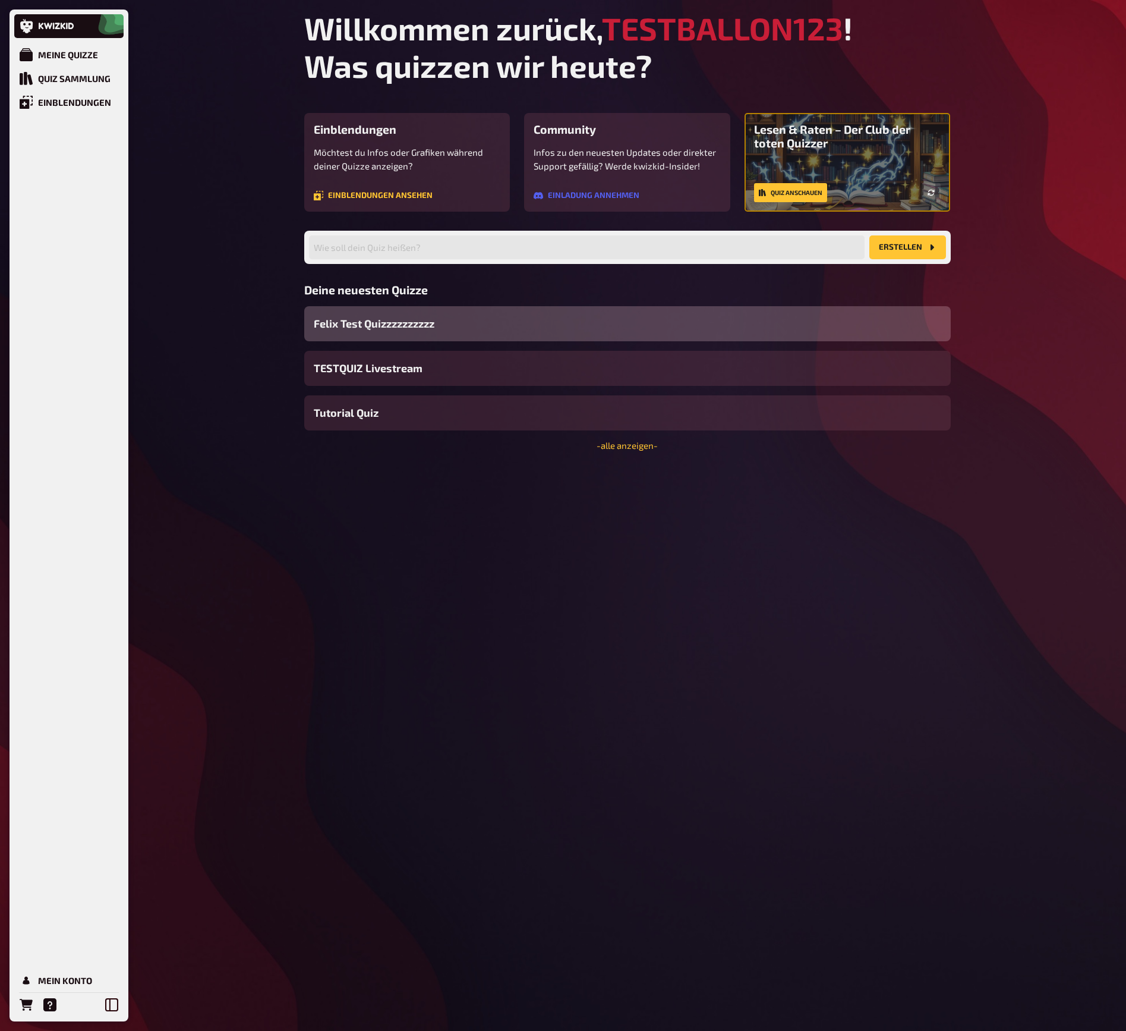
click at [372, 325] on span "Felix Test Quizzzzzzzzzz" at bounding box center [374, 324] width 121 height 16
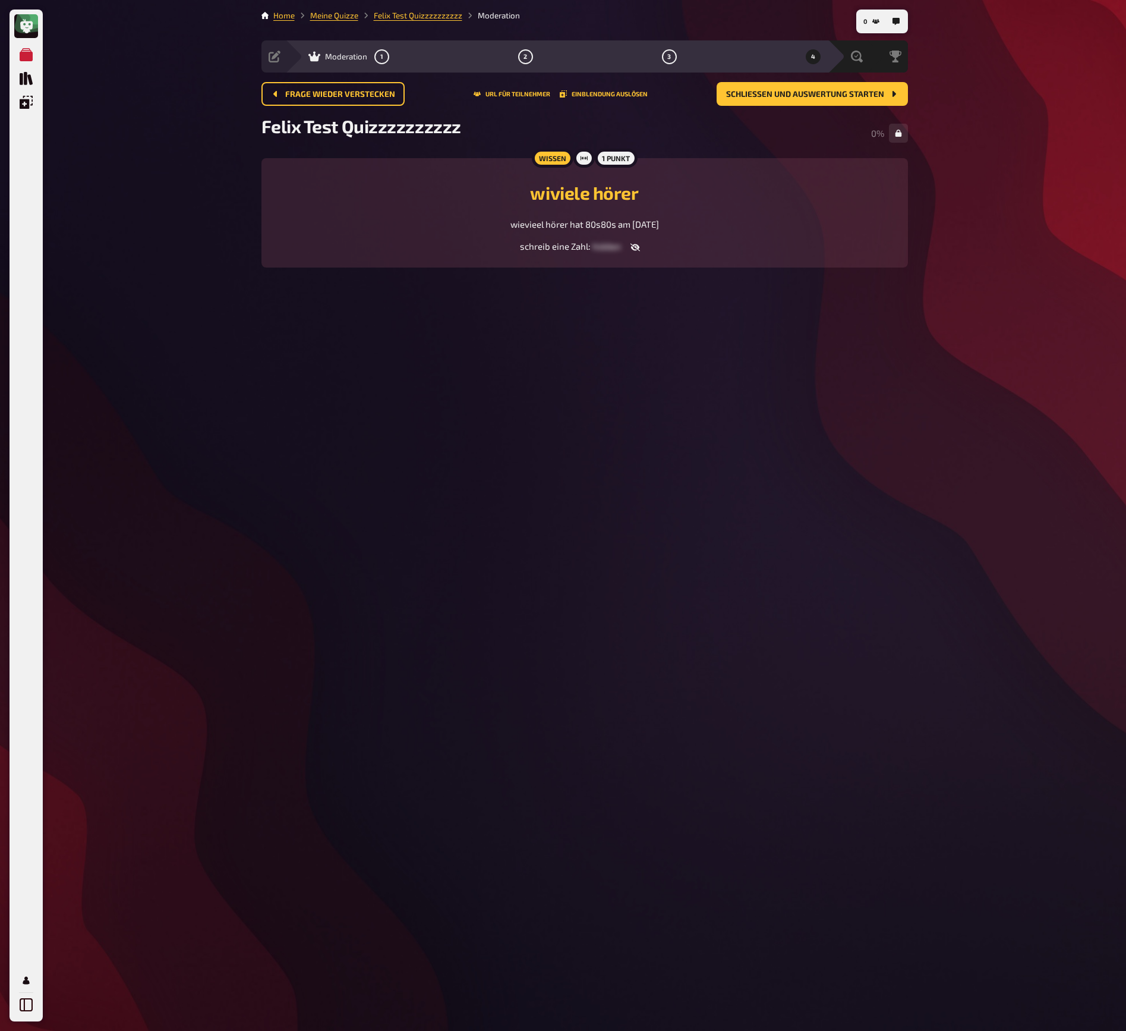
click at [331, 56] on span "Moderation" at bounding box center [346, 57] width 42 height 10
click at [318, 57] on span "Vorbereitung" at bounding box center [308, 57] width 47 height 10
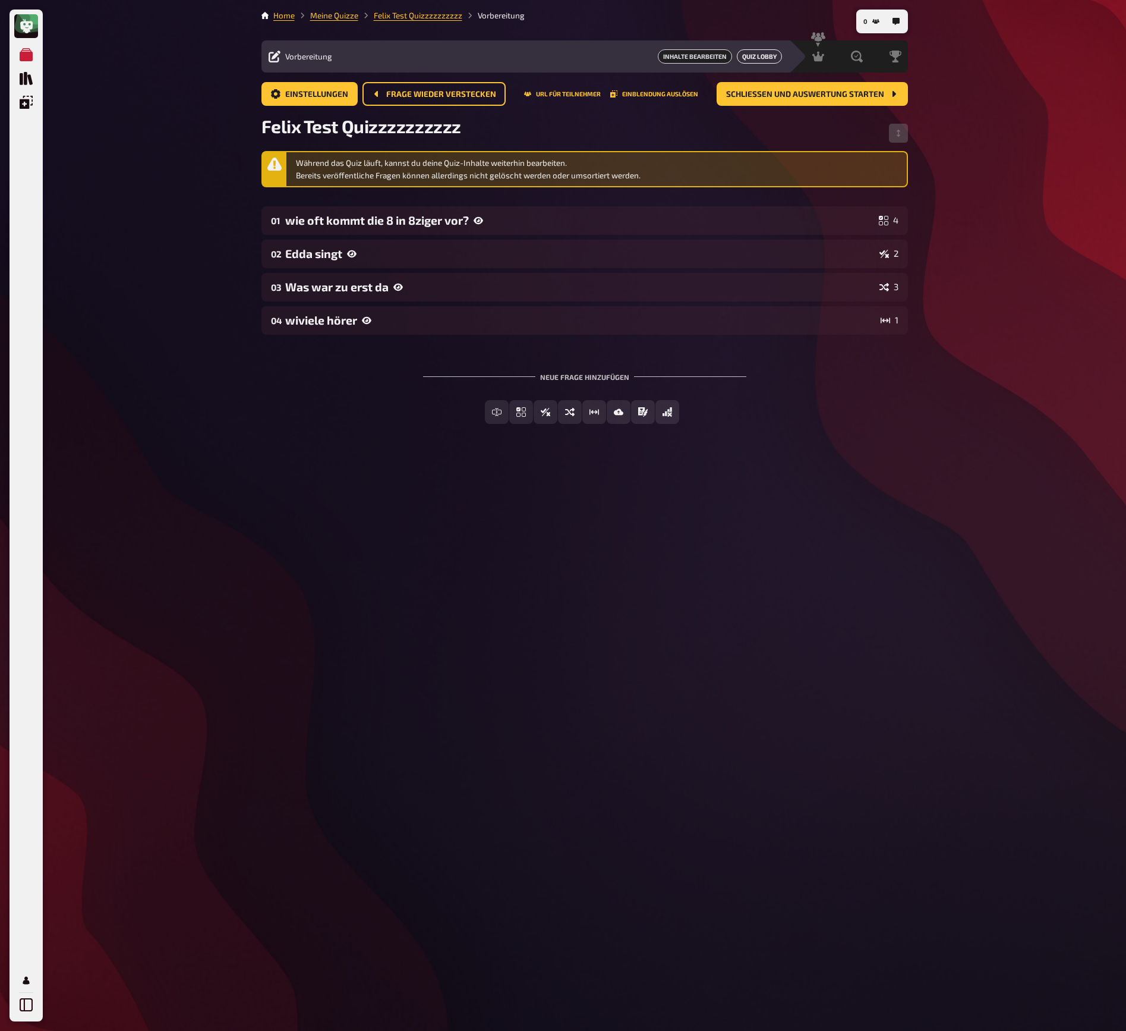
click at [753, 56] on link "Quiz Lobby" at bounding box center [759, 56] width 45 height 14
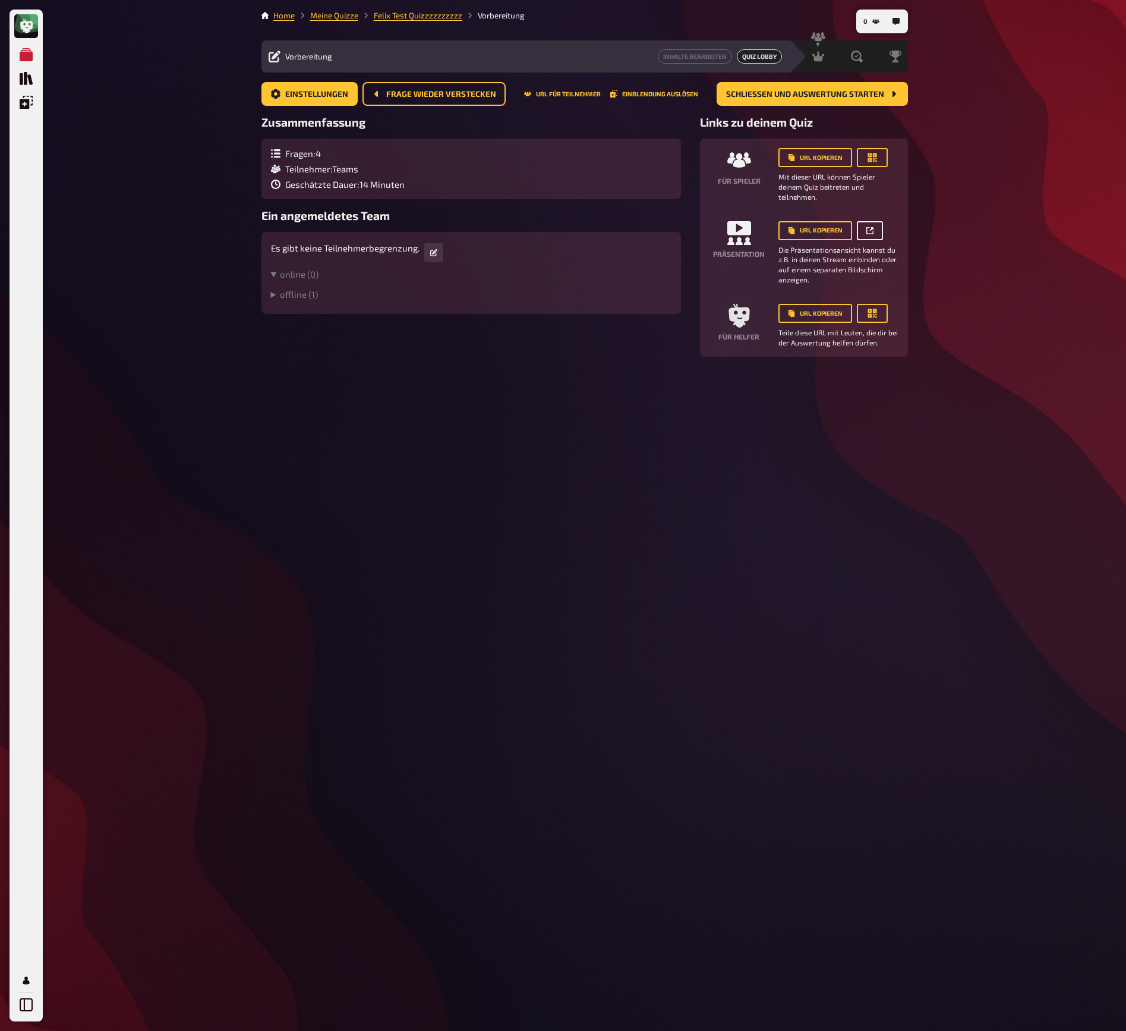
click at [868, 228] on icon at bounding box center [870, 230] width 7 height 7
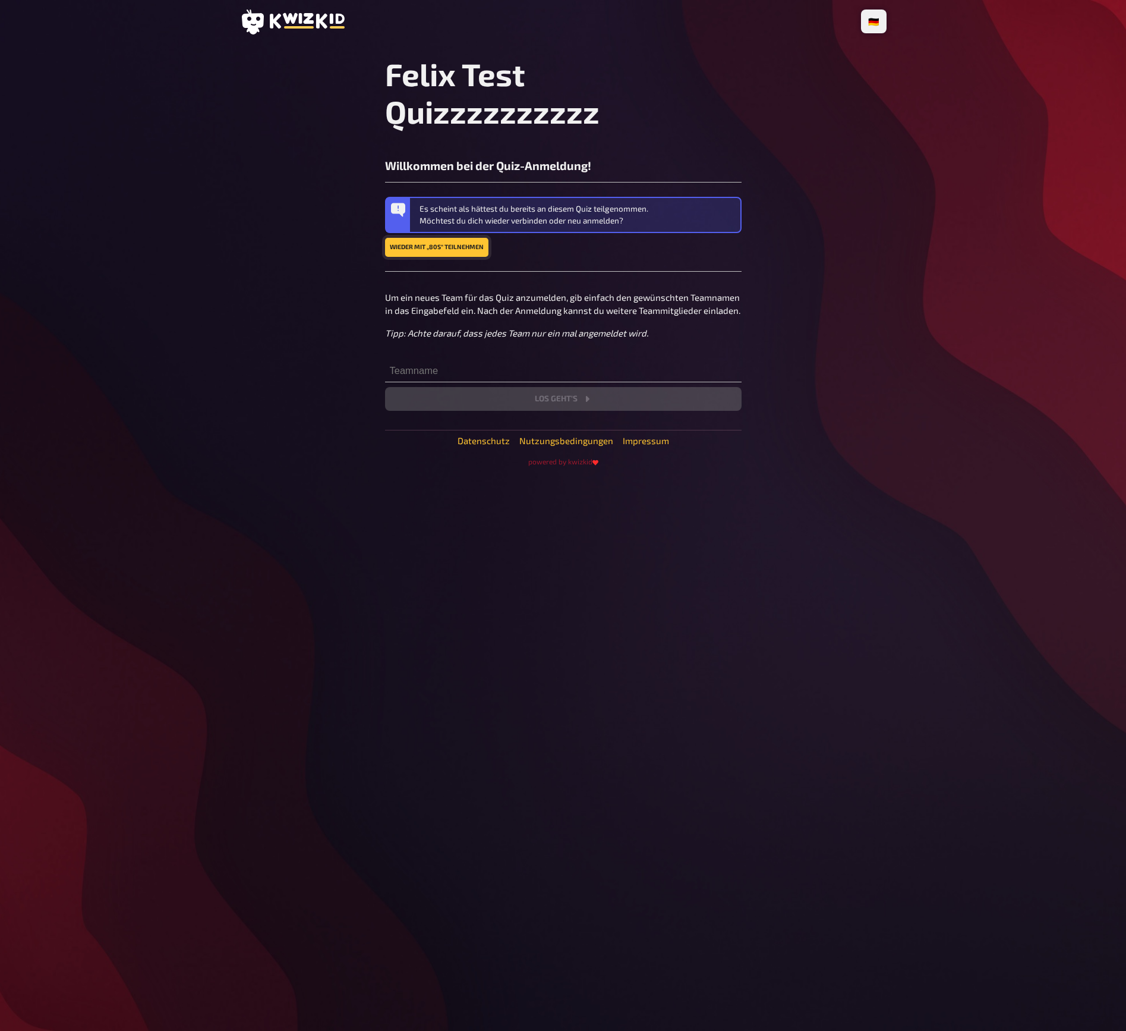
click at [461, 248] on link "Wieder mit „80s“ teilnehmen" at bounding box center [436, 247] width 103 height 19
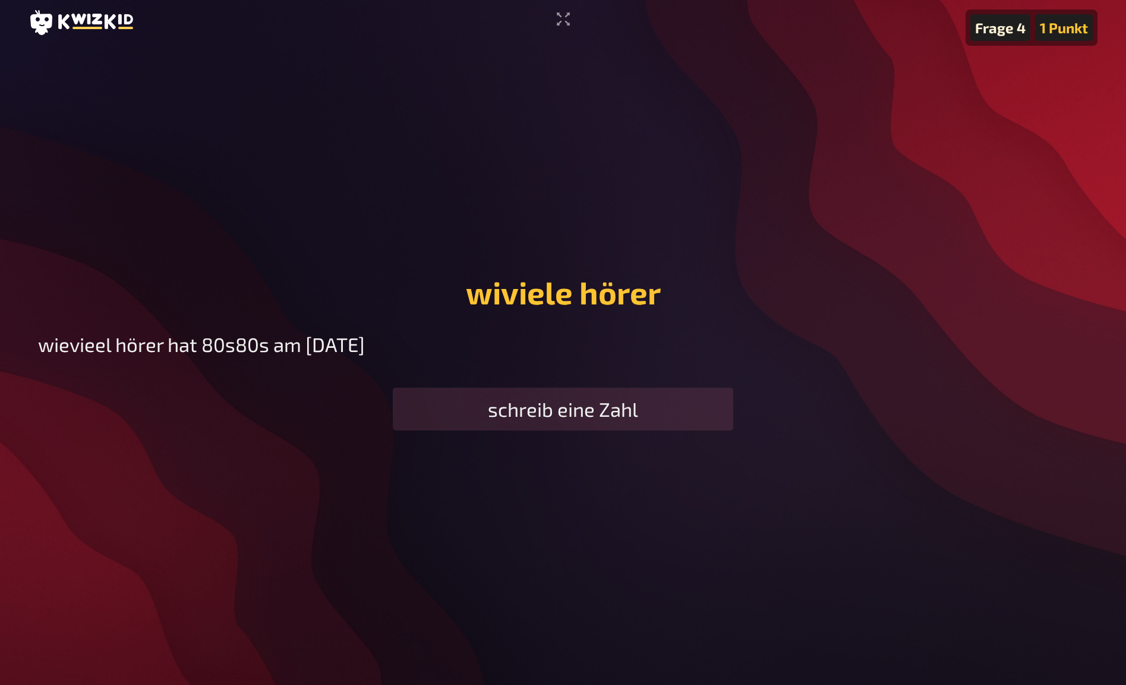
click at [589, 415] on div "schreib eine Zahl" at bounding box center [563, 409] width 341 height 43
click at [549, 405] on div "schreib eine Zahl" at bounding box center [563, 409] width 341 height 43
click at [548, 406] on div "schreib eine Zahl" at bounding box center [563, 409] width 341 height 43
click at [547, 407] on div "schreib eine Zahl" at bounding box center [563, 409] width 341 height 43
